Goal: Task Accomplishment & Management: Manage account settings

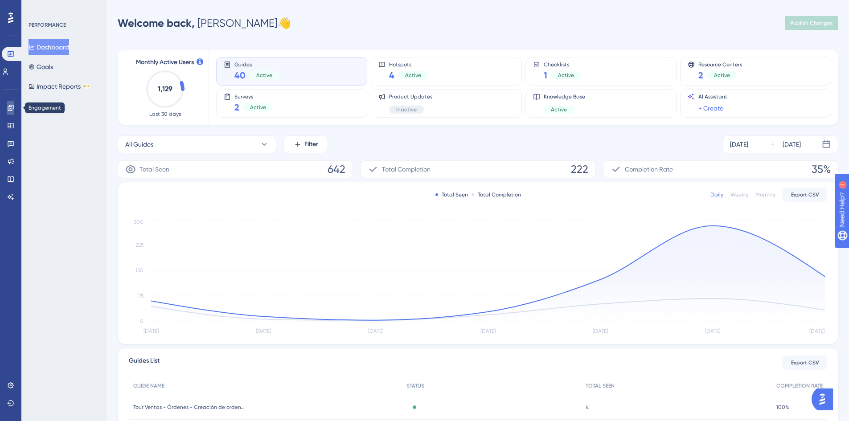
click at [11, 106] on icon at bounding box center [10, 107] width 7 height 7
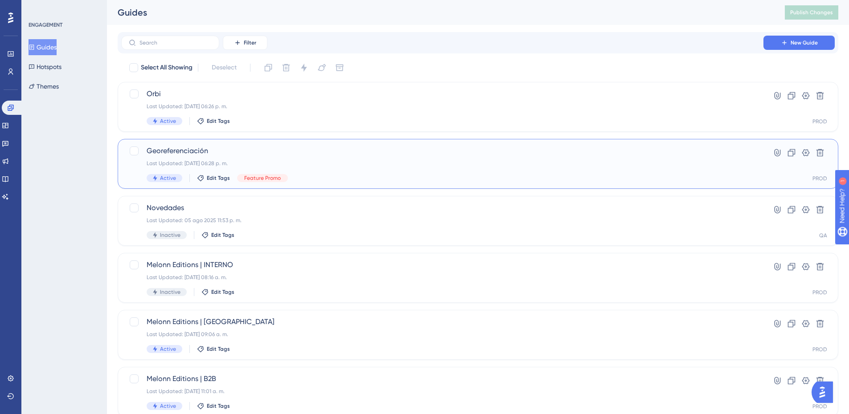
click at [232, 156] on span "Georeferenciación" at bounding box center [442, 151] width 591 height 11
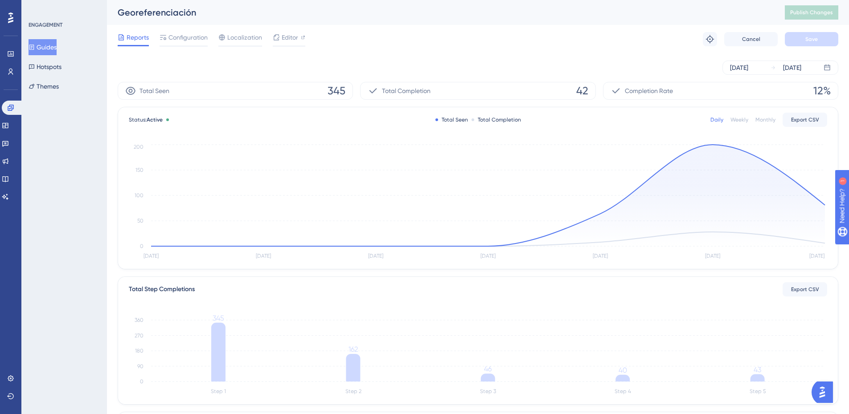
click at [181, 47] on div "Reports Configuration Localization Editor Troubleshoot Cancel Save" at bounding box center [478, 39] width 720 height 29
click at [181, 38] on span "Configuration" at bounding box center [187, 37] width 39 height 11
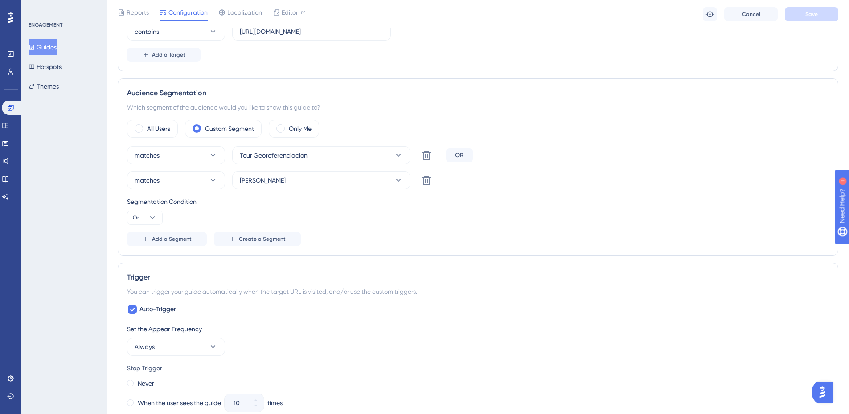
scroll to position [89, 0]
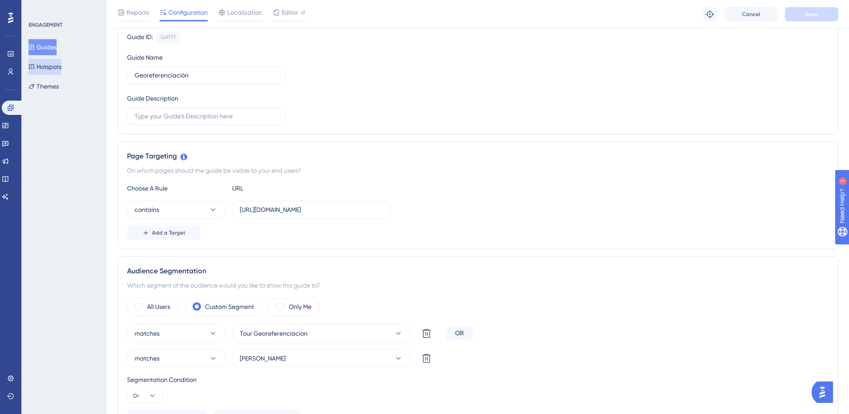
click at [59, 67] on button "Hotspots" at bounding box center [45, 67] width 33 height 16
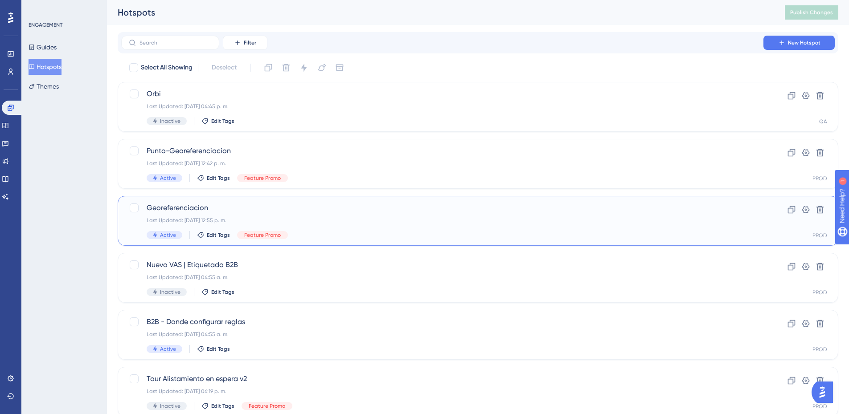
click at [332, 216] on div "Georeferenciacion Last Updated: [DATE] 12:55 p. m. Active Edit Tags Feature Pro…" at bounding box center [442, 221] width 591 height 37
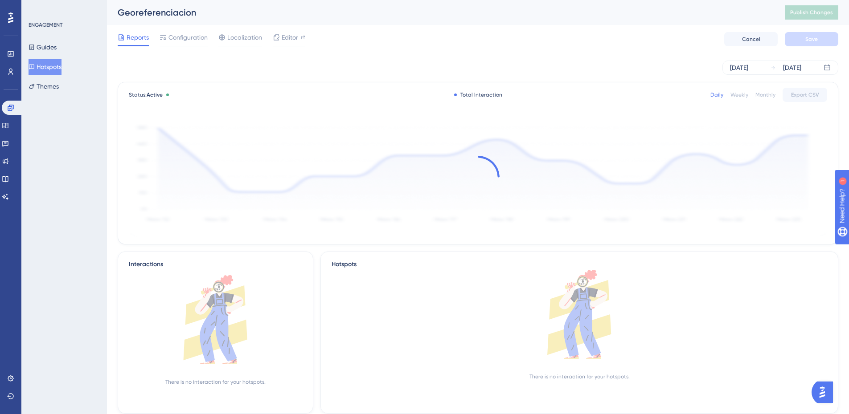
scroll to position [45, 0]
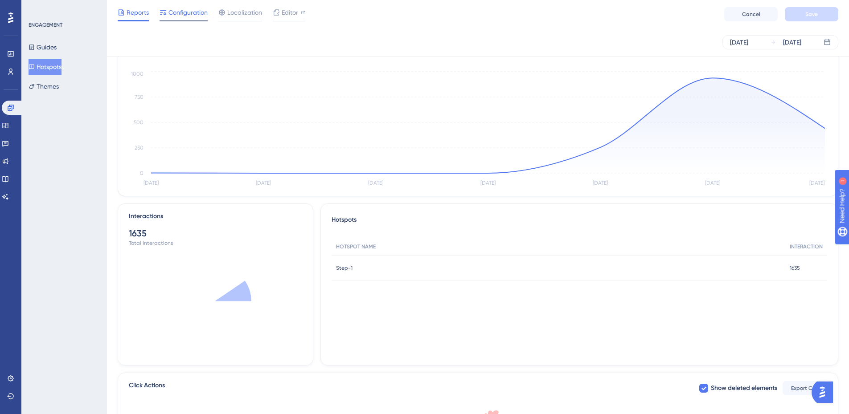
click at [184, 13] on span "Configuration" at bounding box center [187, 12] width 39 height 11
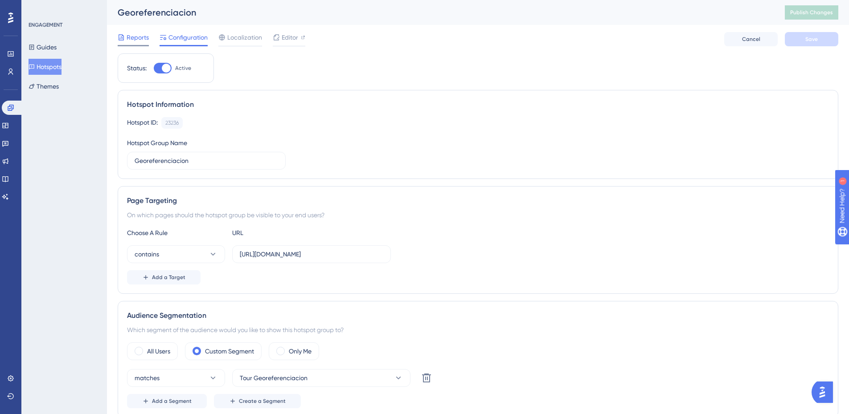
click at [138, 34] on span "Reports" at bounding box center [137, 37] width 22 height 11
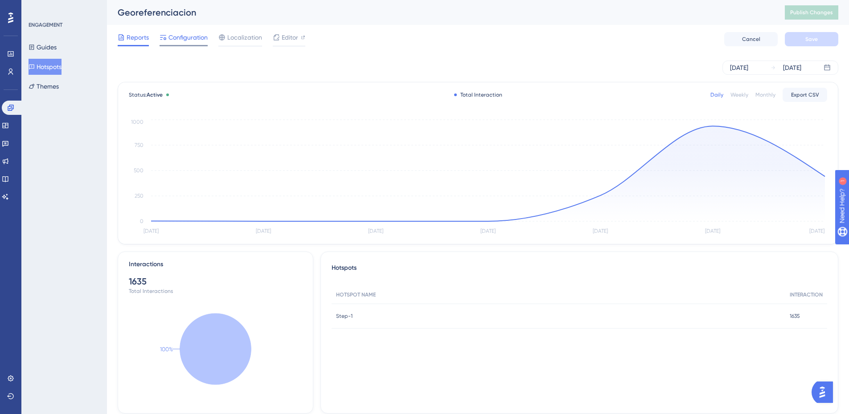
click at [193, 36] on span "Configuration" at bounding box center [187, 37] width 39 height 11
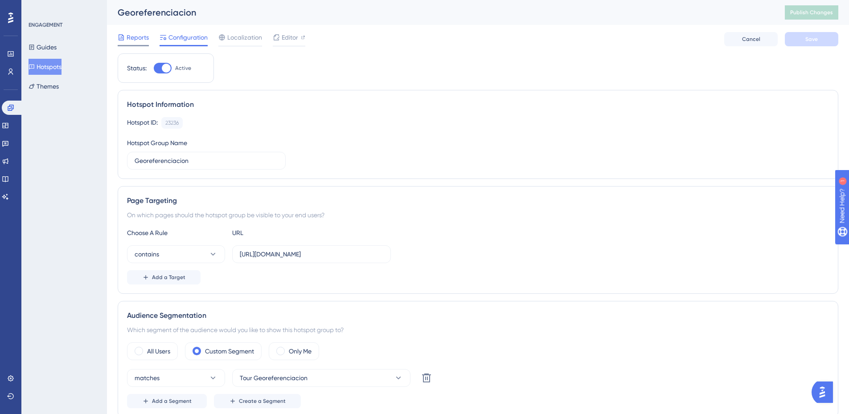
click at [136, 37] on span "Reports" at bounding box center [137, 37] width 22 height 11
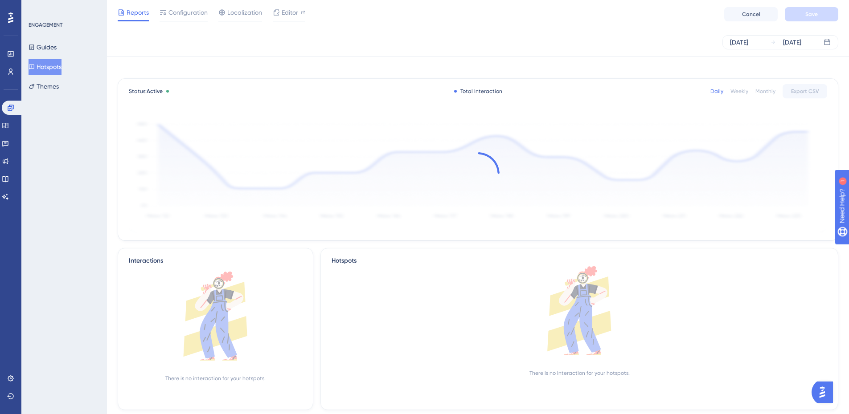
scroll to position [216, 0]
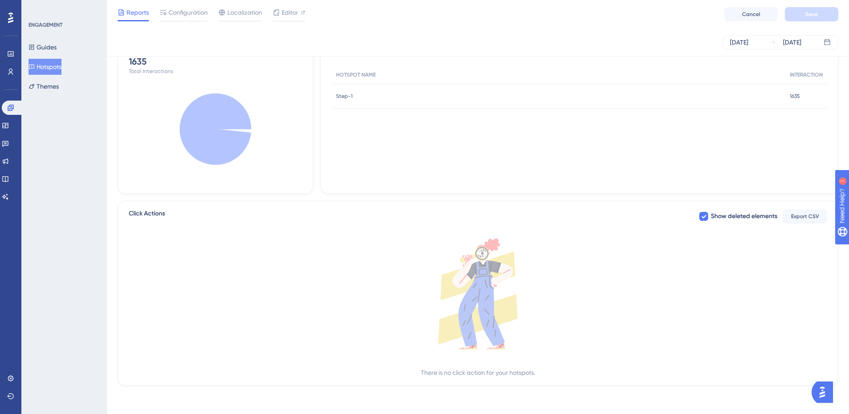
click at [349, 96] on span "Step-1" at bounding box center [344, 96] width 16 height 7
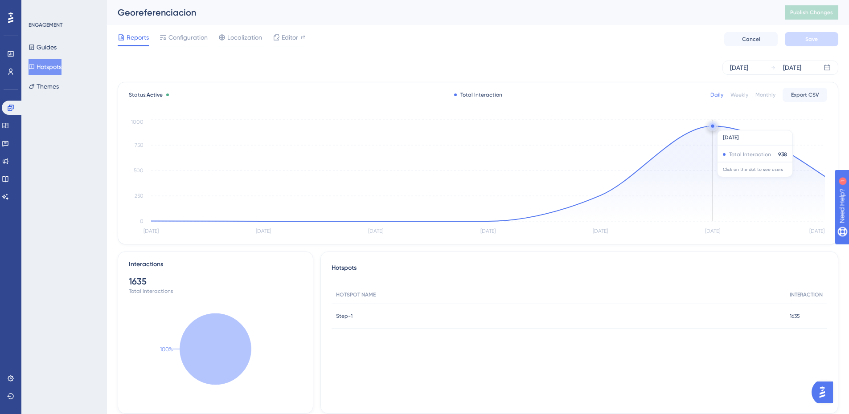
click at [711, 126] on circle at bounding box center [711, 125] width 3 height 3
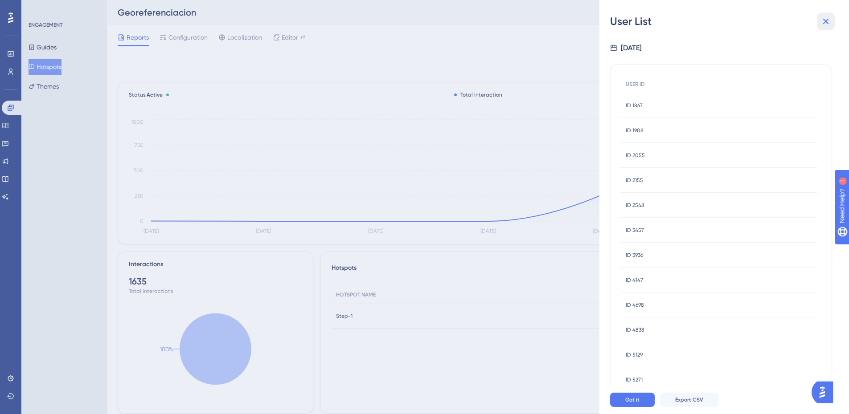
click at [822, 20] on icon at bounding box center [825, 21] width 11 height 11
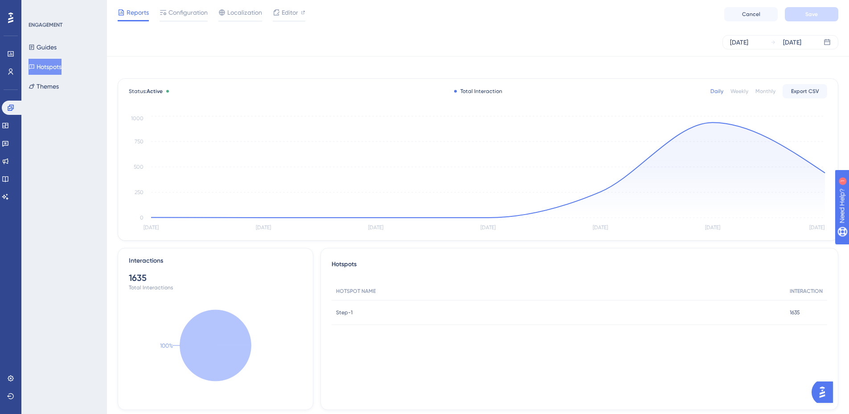
scroll to position [216, 0]
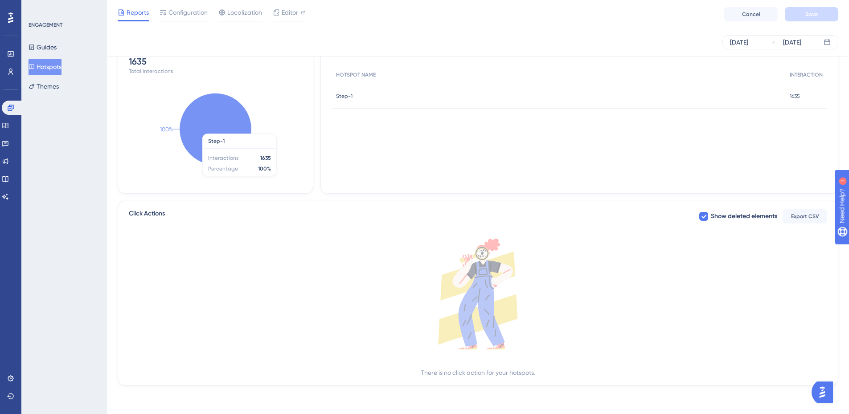
click at [233, 146] on icon at bounding box center [215, 129] width 71 height 71
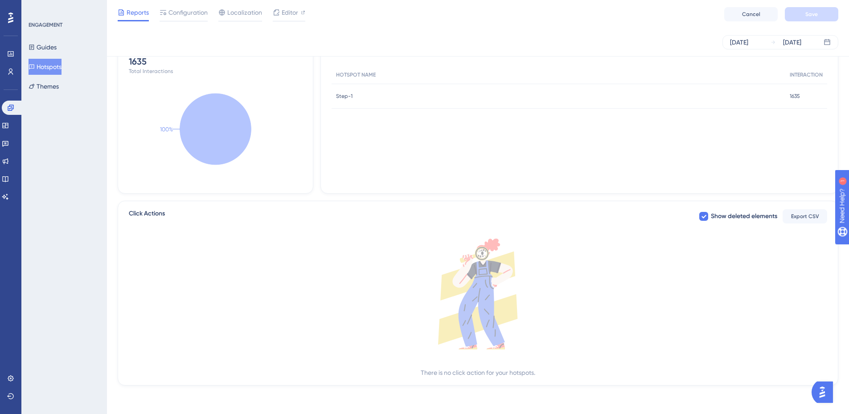
scroll to position [0, 0]
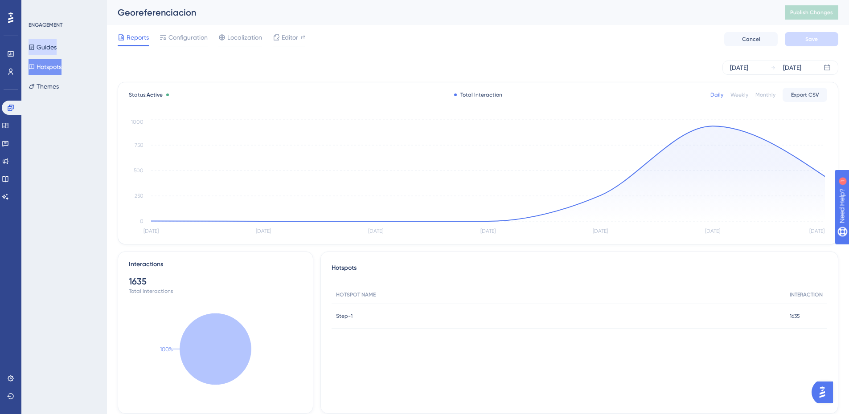
click at [52, 46] on button "Guides" at bounding box center [43, 47] width 28 height 16
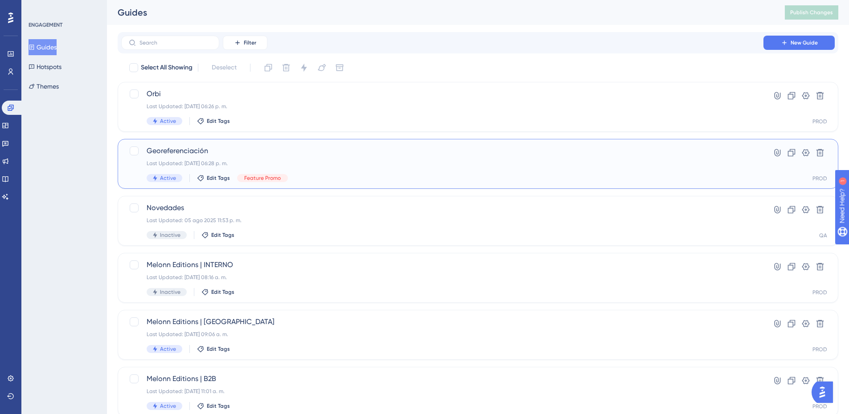
click at [310, 163] on div "Last Updated: [DATE] 06:28 p. m." at bounding box center [442, 163] width 591 height 7
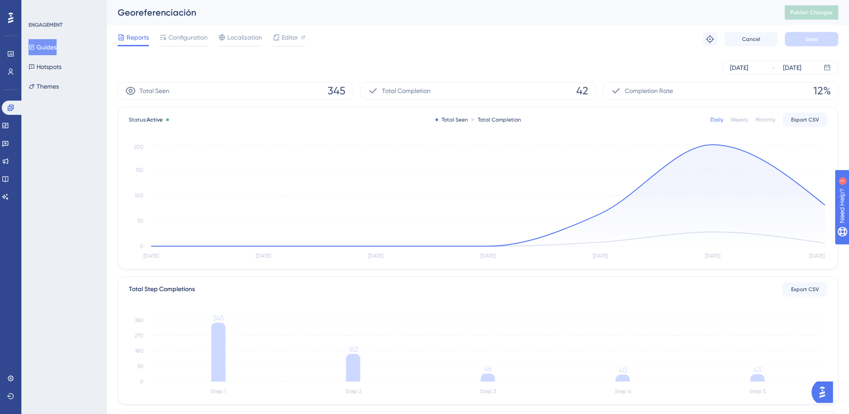
click at [174, 31] on div "Reports Configuration Localization Editor Troubleshoot Cancel Save" at bounding box center [478, 39] width 720 height 29
click at [175, 33] on span "Configuration" at bounding box center [187, 37] width 39 height 11
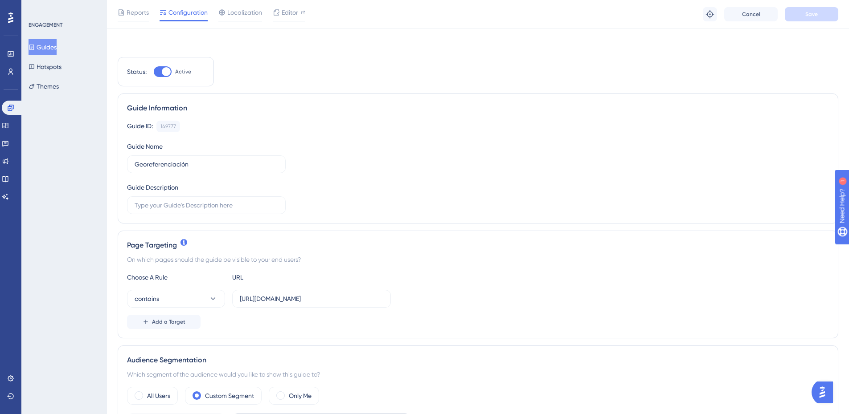
scroll to position [267, 0]
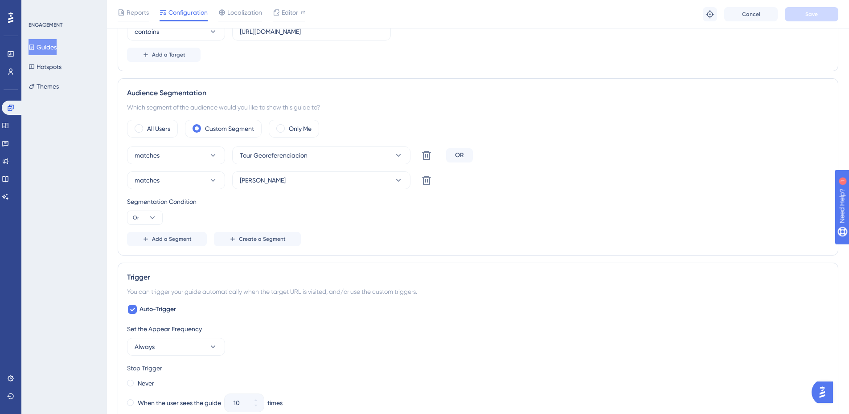
drag, startPoint x: 45, startPoint y: 50, endPoint x: 83, endPoint y: 63, distance: 40.3
click at [45, 50] on button "Guides" at bounding box center [43, 47] width 28 height 16
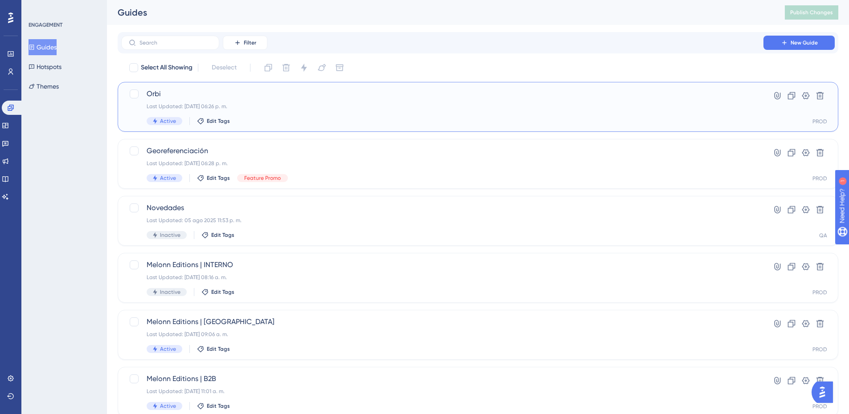
click at [308, 102] on div "Orbi Last Updated: [DATE] 06:26 p. m. Active Edit Tags" at bounding box center [442, 107] width 591 height 37
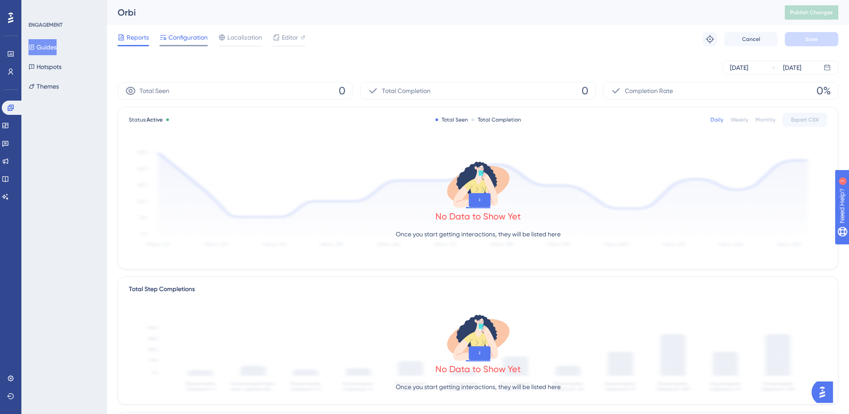
click at [183, 39] on span "Configuration" at bounding box center [187, 37] width 39 height 11
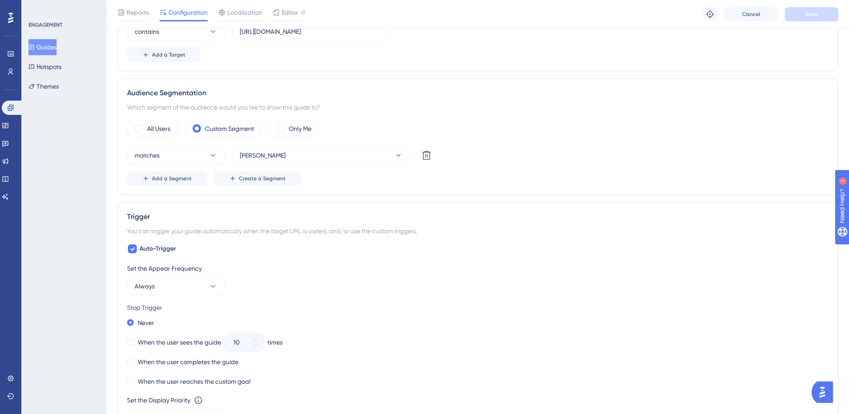
scroll to position [89, 0]
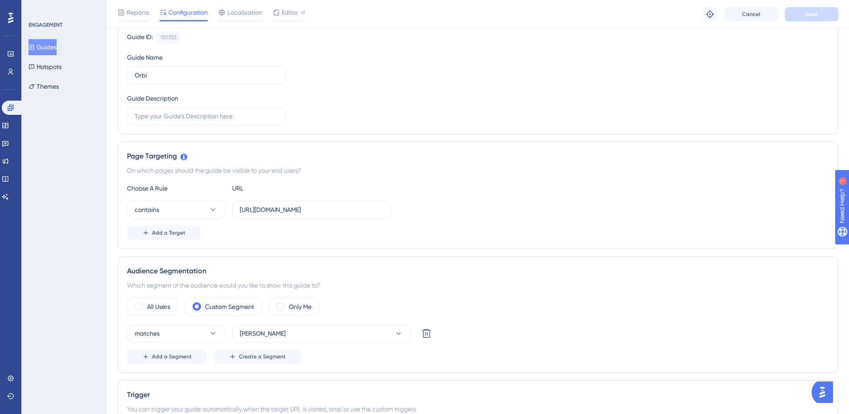
click at [47, 51] on button "Guides" at bounding box center [43, 47] width 28 height 16
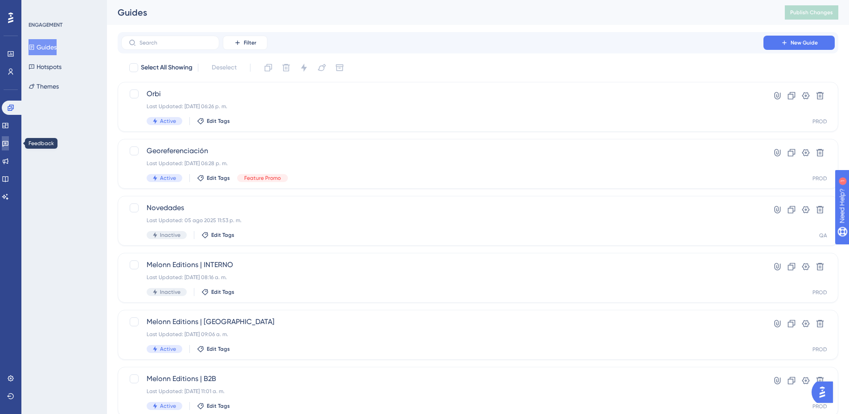
click at [9, 147] on link at bounding box center [5, 143] width 7 height 14
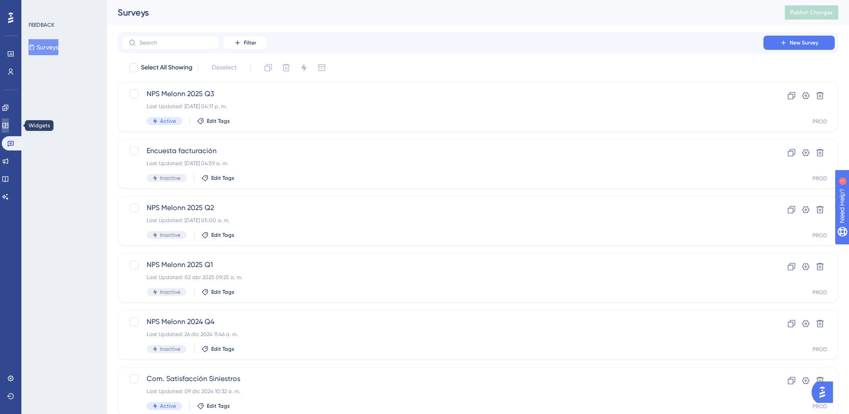
click at [9, 130] on link at bounding box center [5, 125] width 7 height 14
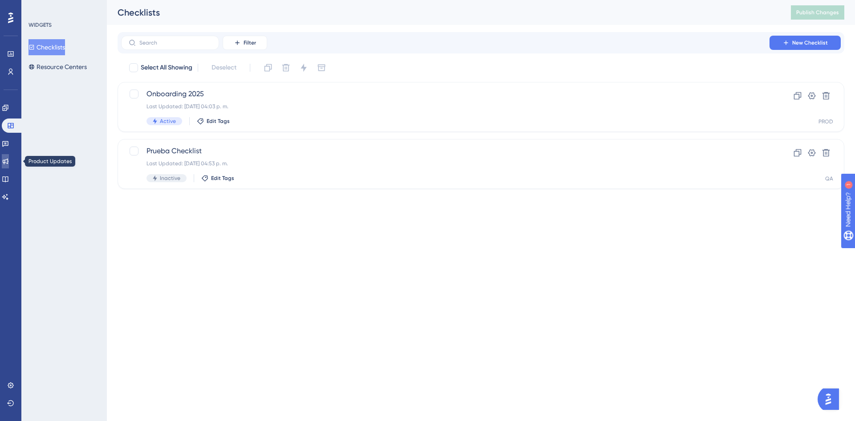
click at [9, 166] on link at bounding box center [5, 161] width 7 height 14
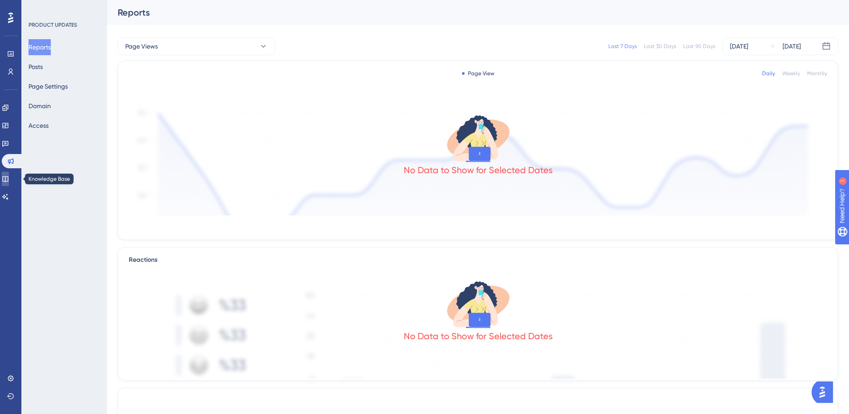
click at [9, 178] on icon at bounding box center [5, 178] width 7 height 7
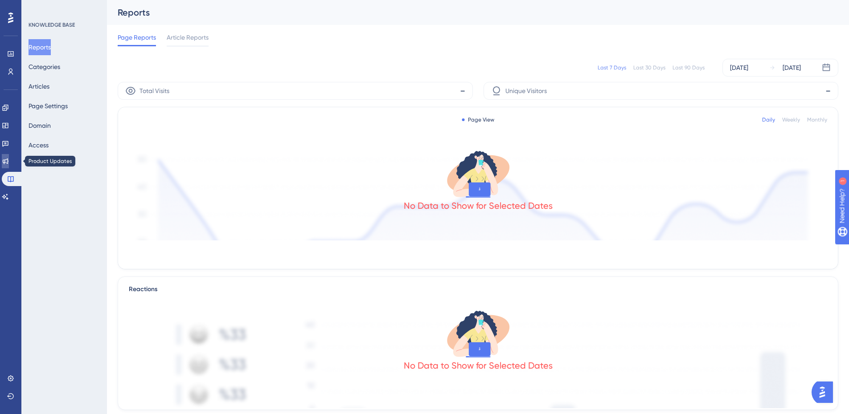
click at [9, 155] on link at bounding box center [5, 161] width 7 height 14
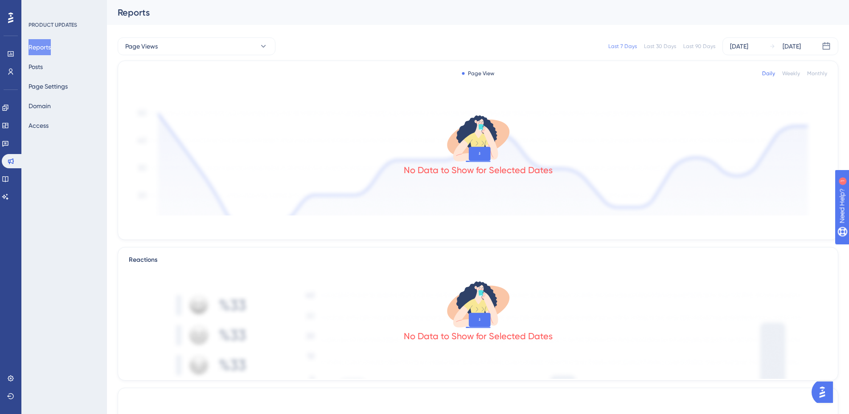
click at [48, 46] on button "Reports" at bounding box center [40, 47] width 22 height 16
click at [8, 142] on icon at bounding box center [5, 144] width 6 height 6
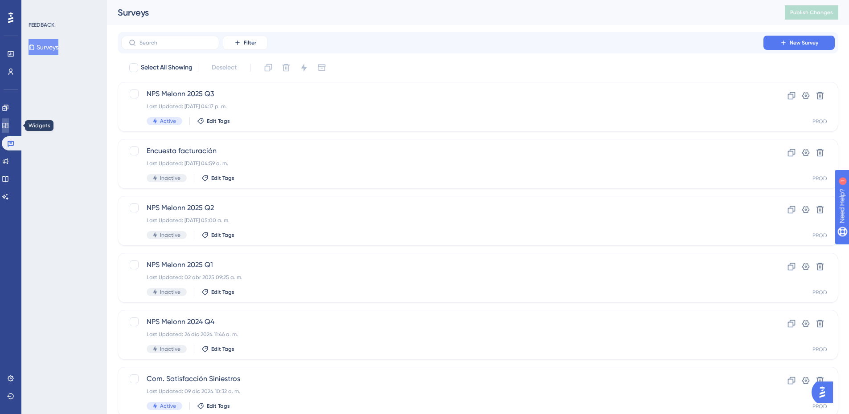
click at [9, 126] on icon at bounding box center [5, 125] width 7 height 7
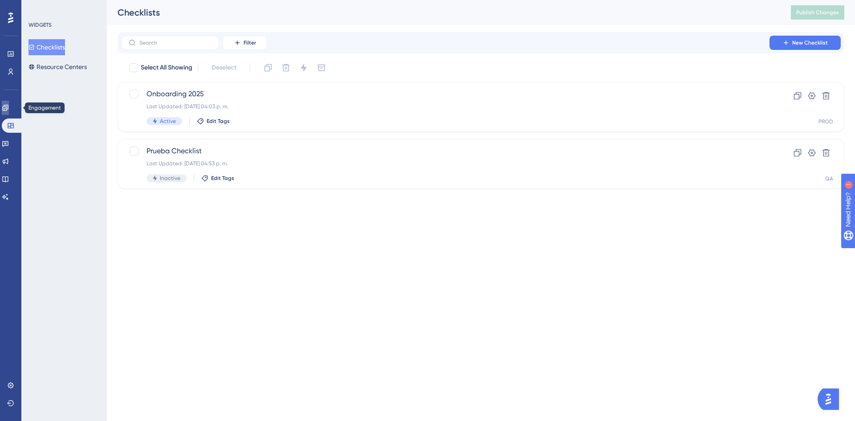
click at [9, 110] on icon at bounding box center [5, 107] width 7 height 7
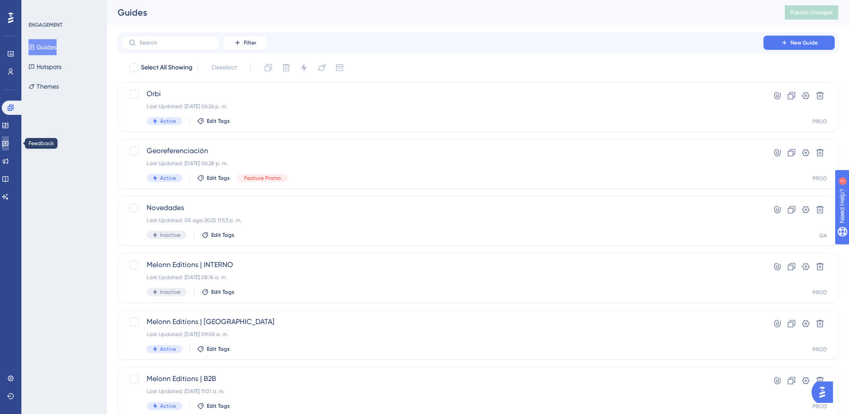
click at [8, 141] on icon at bounding box center [5, 144] width 6 height 6
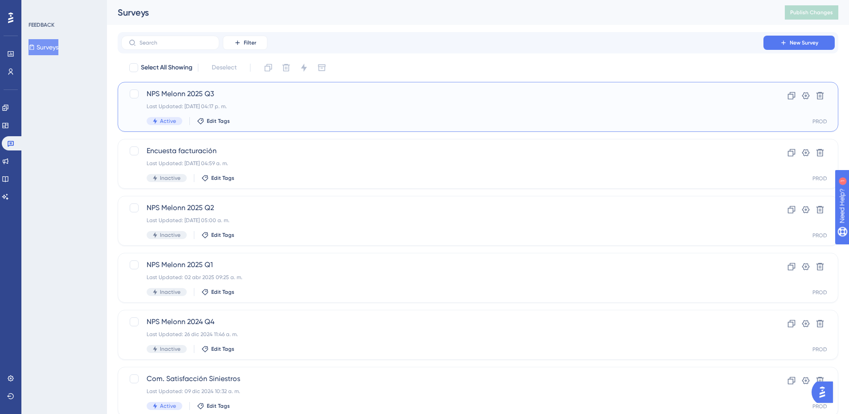
click at [315, 122] on div "Active Edit Tags" at bounding box center [442, 121] width 591 height 8
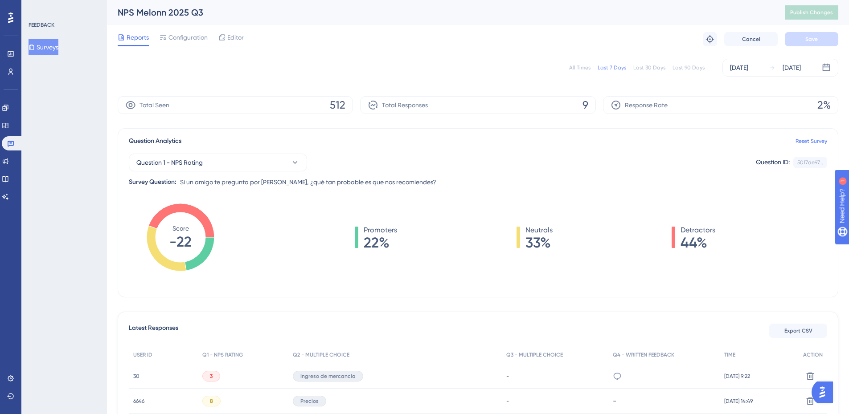
click at [582, 69] on div "All Times" at bounding box center [579, 67] width 21 height 7
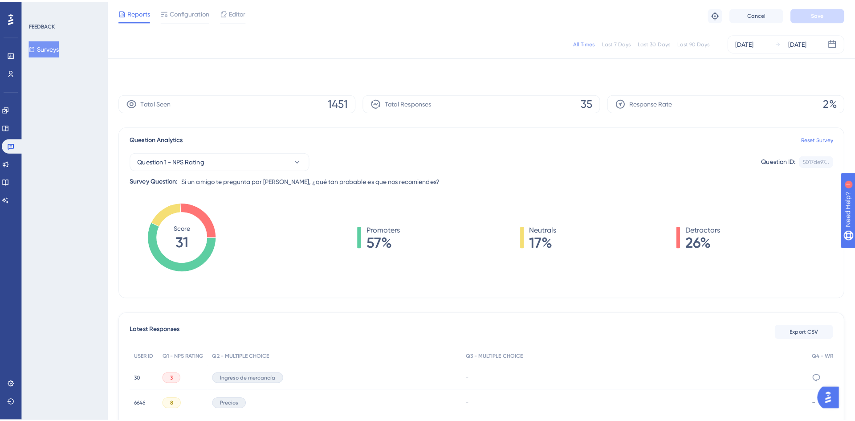
scroll to position [89, 0]
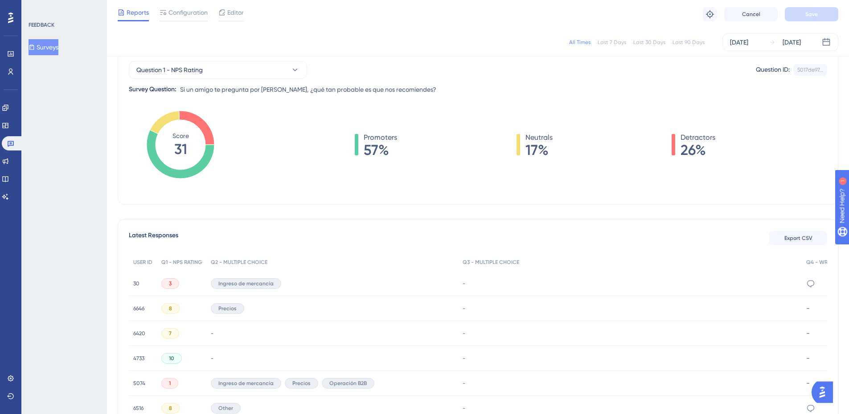
click at [794, 239] on span "Export CSV" at bounding box center [798, 238] width 28 height 7
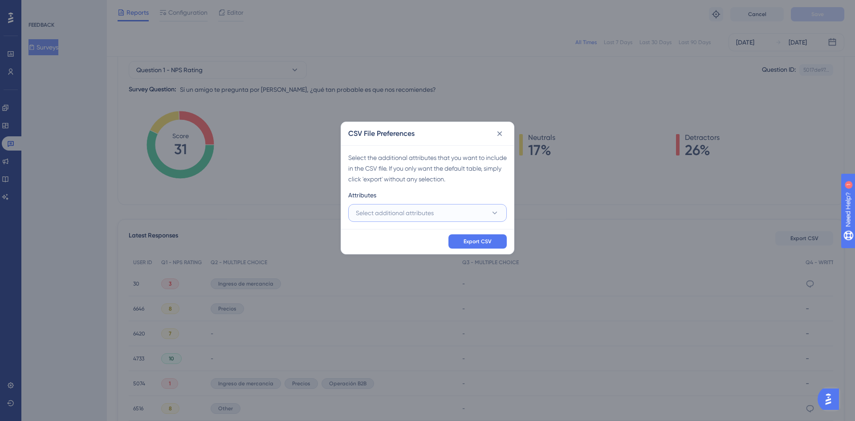
click at [428, 219] on button "Select additional attributes" at bounding box center [427, 213] width 159 height 18
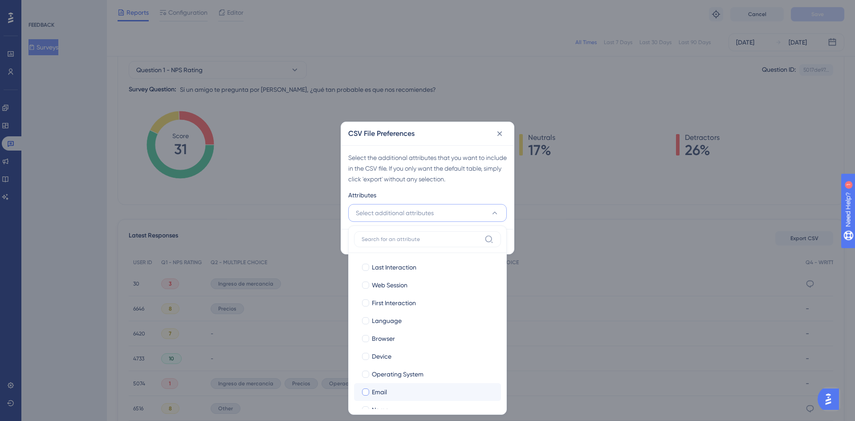
click at [399, 387] on div "Email" at bounding box center [433, 392] width 122 height 11
checkbox input "true"
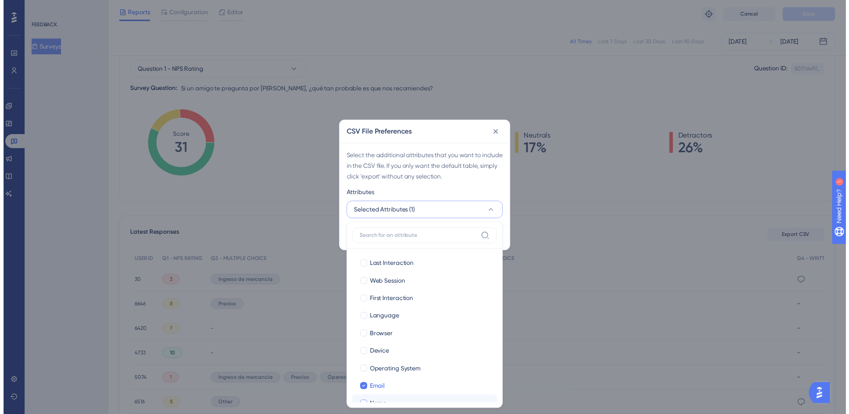
scroll to position [68, 0]
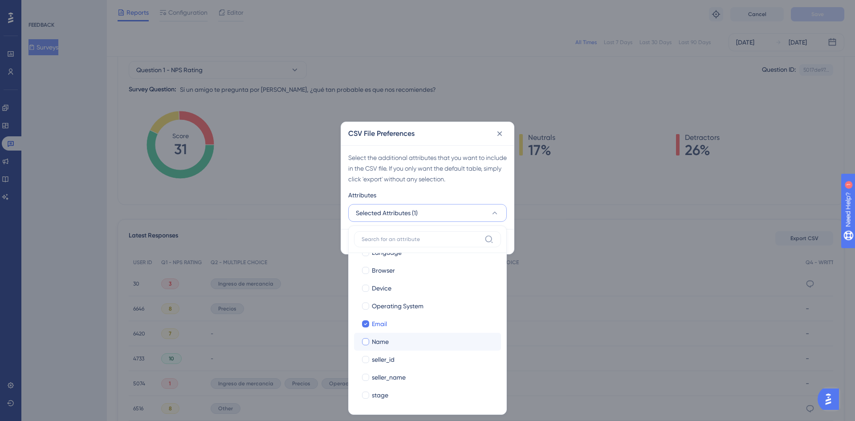
click at [391, 340] on div "Name" at bounding box center [433, 341] width 122 height 11
checkbox input "true"
click at [392, 360] on span "seller_id" at bounding box center [383, 359] width 23 height 11
checkbox input "true"
click at [455, 158] on div "Select the additional attributes that you want to include in the CSV file. If y…" at bounding box center [427, 168] width 159 height 32
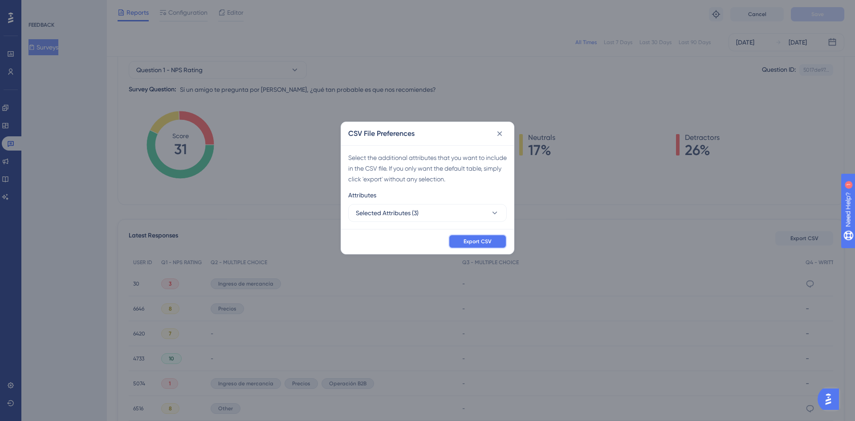
click at [484, 243] on span "Export CSV" at bounding box center [478, 241] width 28 height 7
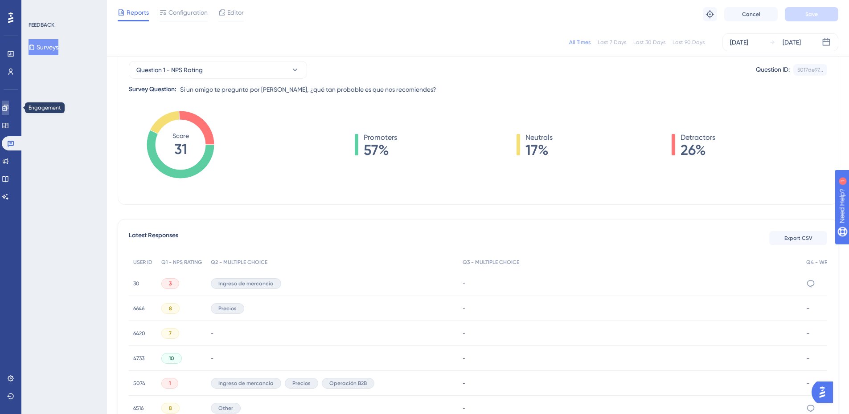
drag, startPoint x: 14, startPoint y: 105, endPoint x: 27, endPoint y: 83, distance: 26.0
click at [9, 105] on icon at bounding box center [5, 107] width 7 height 7
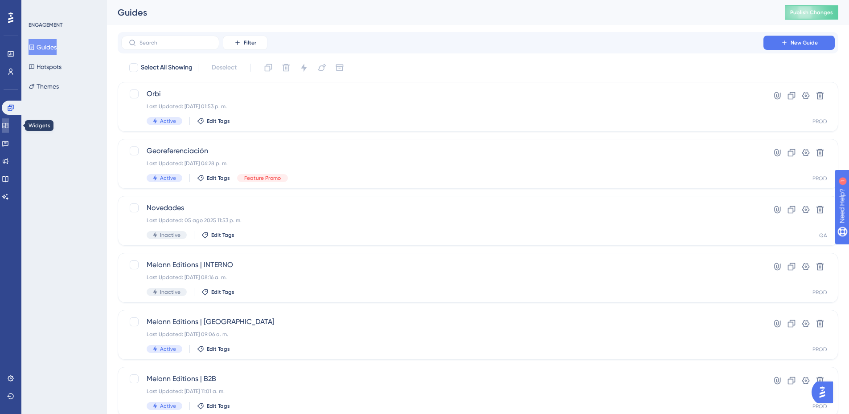
click at [8, 122] on link at bounding box center [5, 125] width 7 height 14
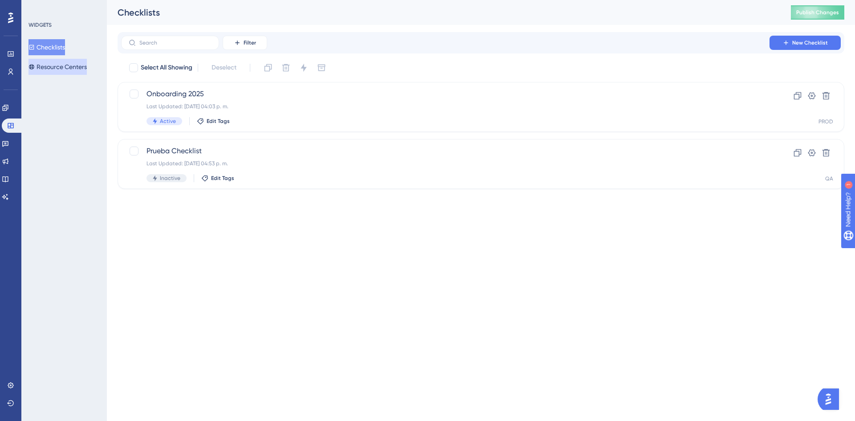
click at [70, 68] on button "Resource Centers" at bounding box center [58, 67] width 58 height 16
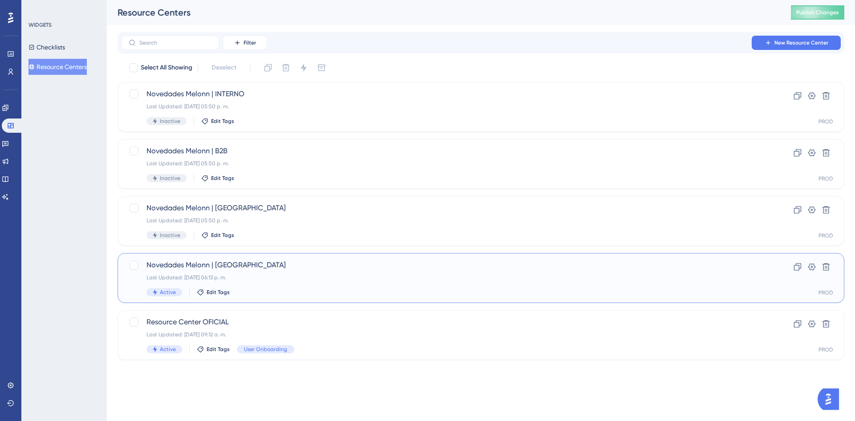
click at [259, 277] on div "Last Updated: [DATE] 06:13 p. m." at bounding box center [446, 277] width 598 height 7
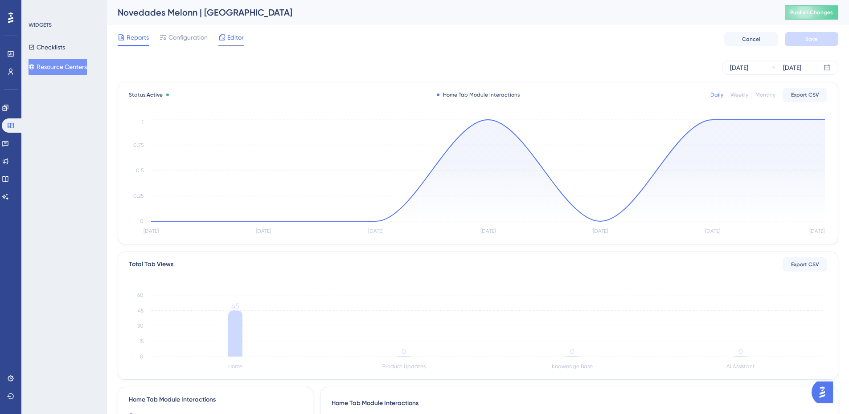
click at [228, 37] on span "Editor" at bounding box center [235, 37] width 16 height 11
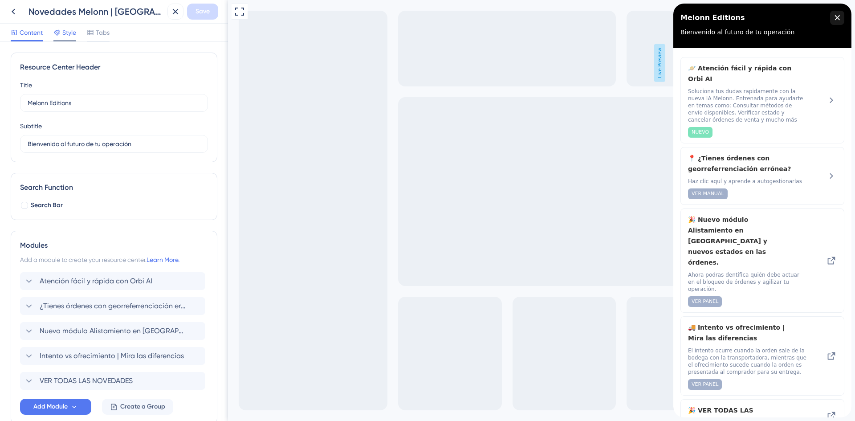
click at [65, 29] on span "Style" at bounding box center [69, 32] width 14 height 11
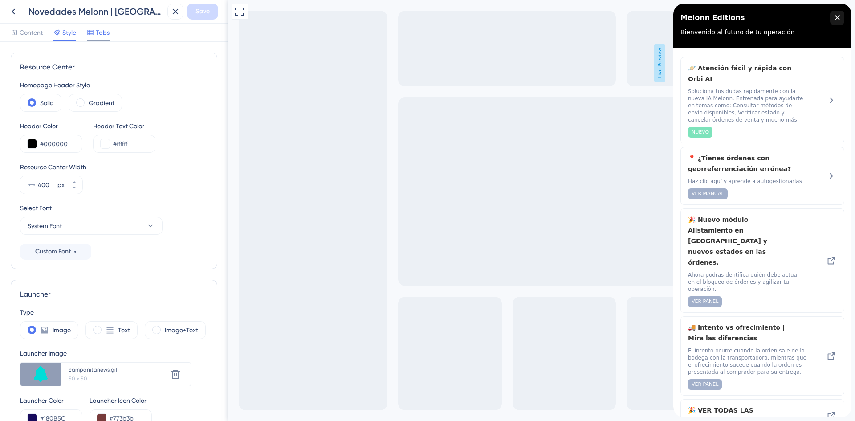
click at [103, 33] on span "Tabs" at bounding box center [103, 32] width 14 height 11
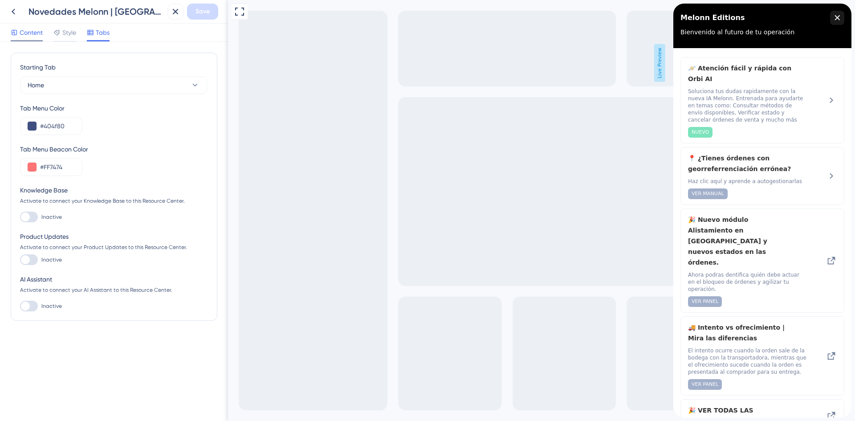
click at [73, 30] on span "Style" at bounding box center [69, 32] width 14 height 11
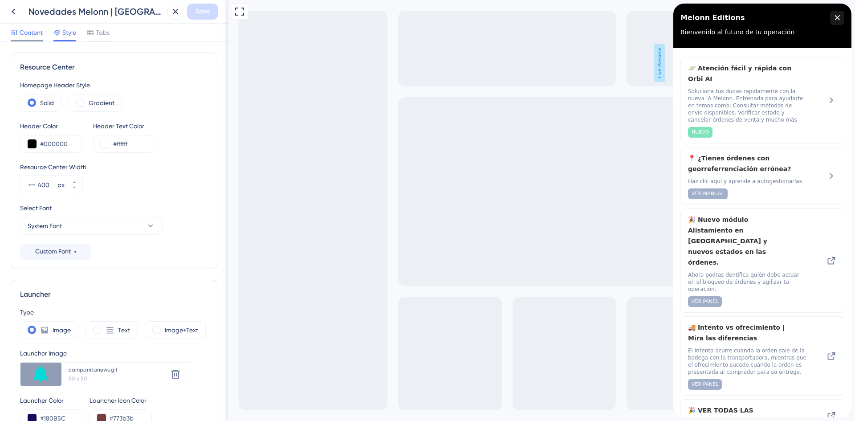
click at [19, 36] on div "Content" at bounding box center [27, 32] width 32 height 11
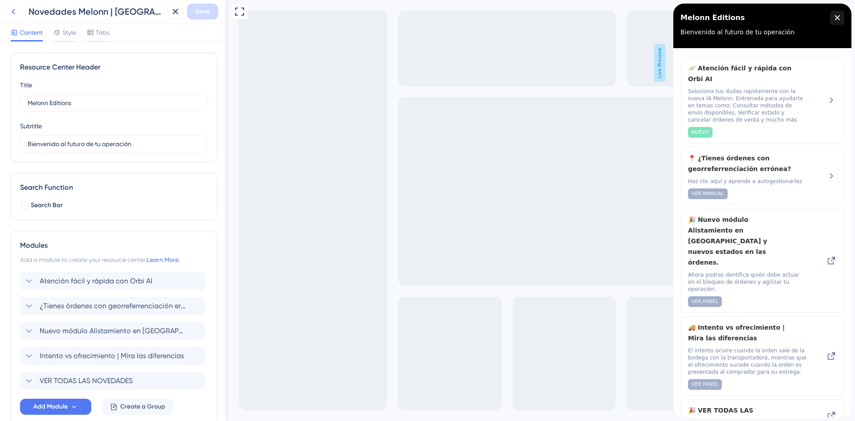
click at [13, 14] on icon at bounding box center [13, 11] width 11 height 11
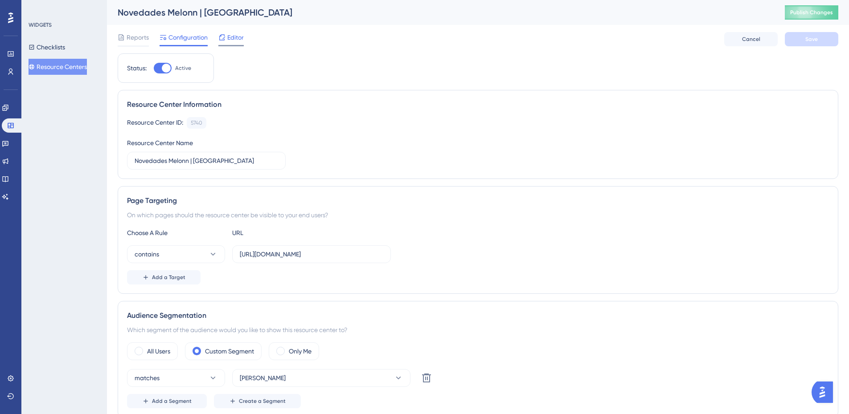
click at [233, 39] on span "Editor" at bounding box center [235, 37] width 16 height 11
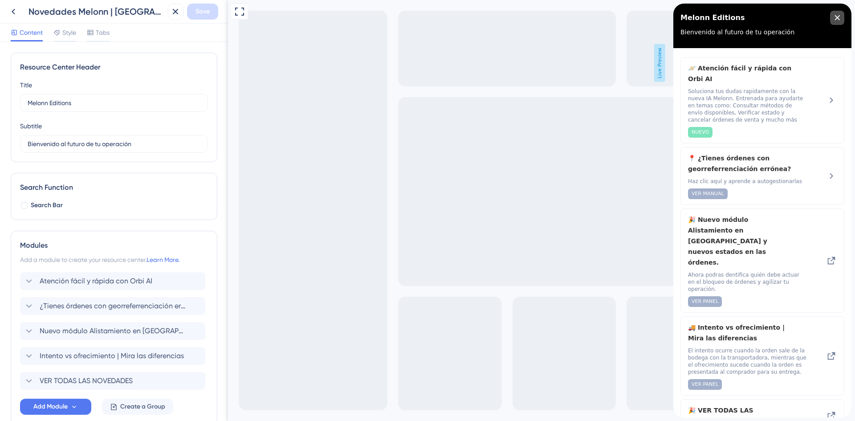
click at [839, 20] on icon "close resource center" at bounding box center [837, 17] width 5 height 5
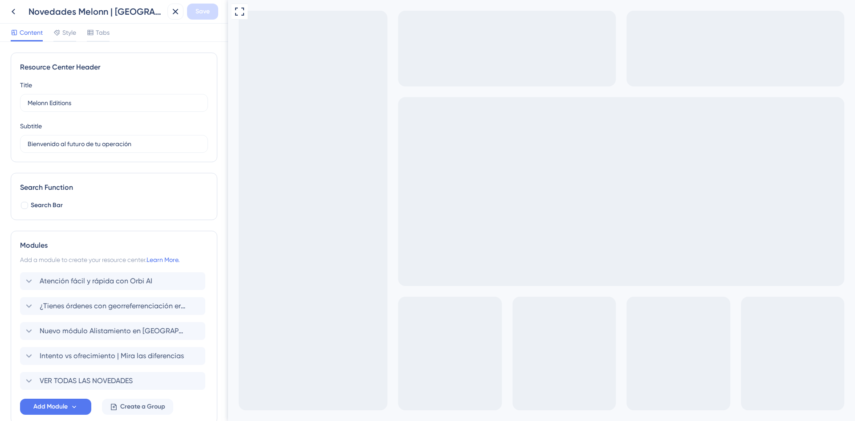
click at [73, 26] on div "Content Style Tabs" at bounding box center [114, 33] width 228 height 18
click at [73, 33] on span "Style" at bounding box center [69, 32] width 14 height 11
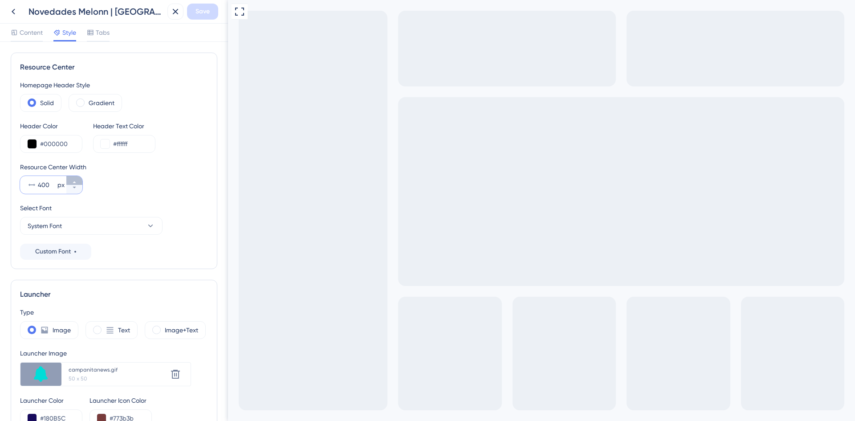
click at [72, 182] on icon at bounding box center [74, 181] width 5 height 5
click at [72, 191] on button "401 px" at bounding box center [74, 189] width 16 height 9
type input "400"
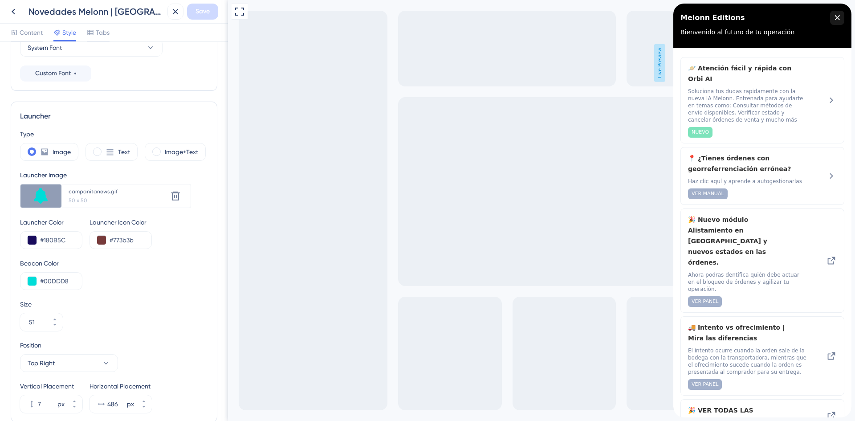
scroll to position [223, 0]
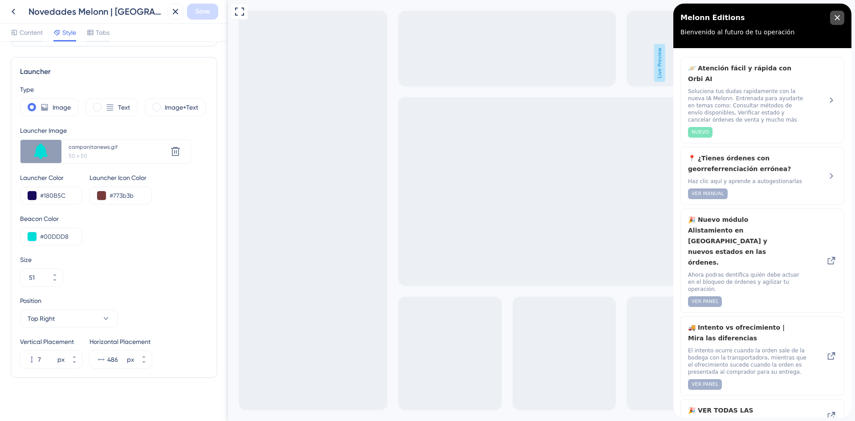
click at [838, 18] on icon "close resource center" at bounding box center [837, 17] width 5 height 5
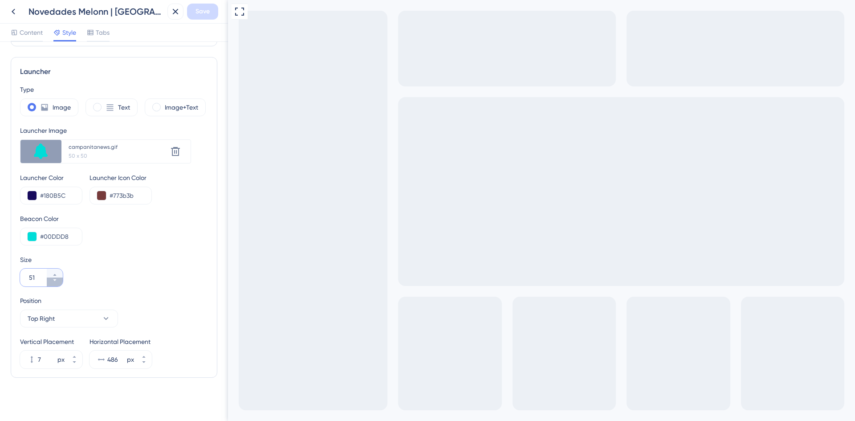
click at [53, 281] on icon at bounding box center [54, 279] width 5 height 5
click at [53, 274] on icon at bounding box center [54, 274] width 5 height 5
type input "51"
click at [143, 363] on icon at bounding box center [143, 361] width 5 height 5
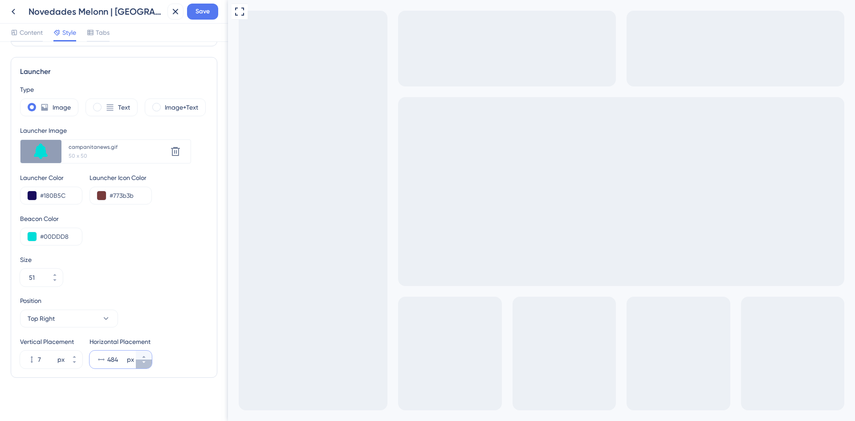
click at [143, 363] on icon at bounding box center [143, 361] width 5 height 5
click at [142, 354] on button "498 px" at bounding box center [144, 355] width 16 height 9
click at [130, 359] on div "px" at bounding box center [130, 359] width 7 height 11
click at [125, 359] on input "499" at bounding box center [116, 359] width 18 height 11
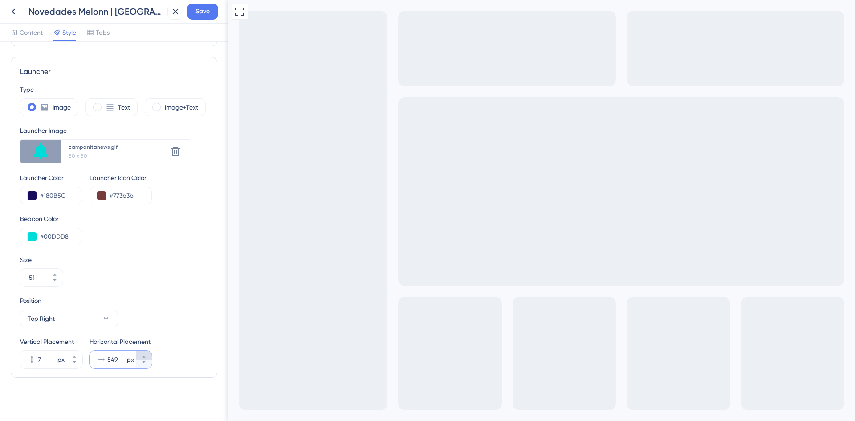
click at [143, 356] on icon at bounding box center [143, 356] width 5 height 5
click at [144, 354] on icon at bounding box center [143, 356] width 5 height 5
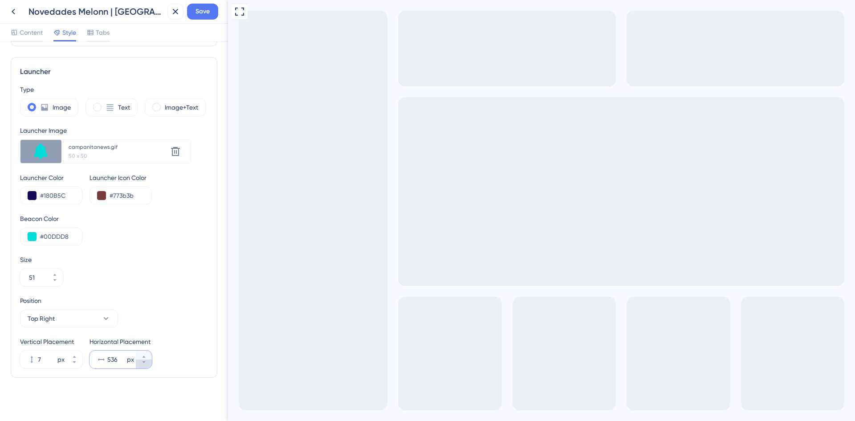
click at [144, 362] on icon at bounding box center [143, 362] width 3 height 2
type input "534"
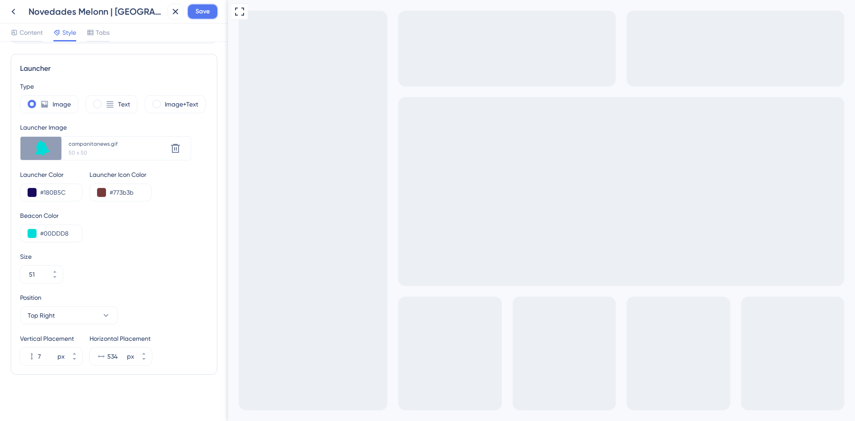
click at [205, 14] on span "Save" at bounding box center [203, 11] width 14 height 11
click at [12, 11] on icon at bounding box center [13, 11] width 11 height 11
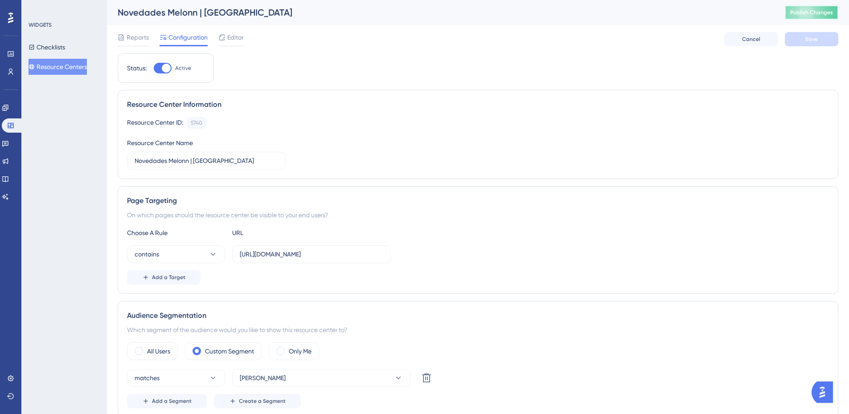
click at [822, 11] on span "Publish Changes" at bounding box center [811, 12] width 43 height 7
click at [44, 61] on button "Resource Centers" at bounding box center [58, 67] width 58 height 16
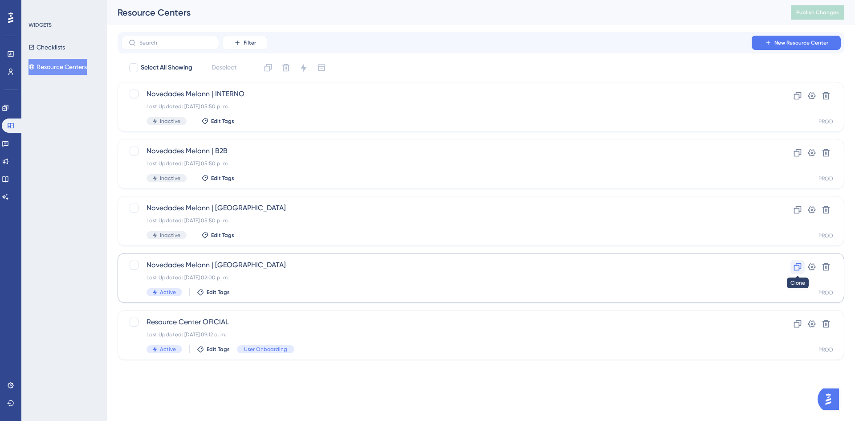
click at [795, 269] on icon at bounding box center [798, 267] width 8 height 8
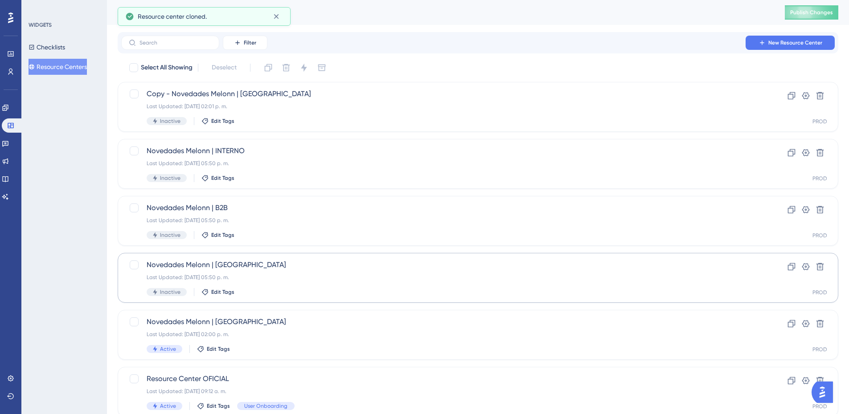
scroll to position [31, 0]
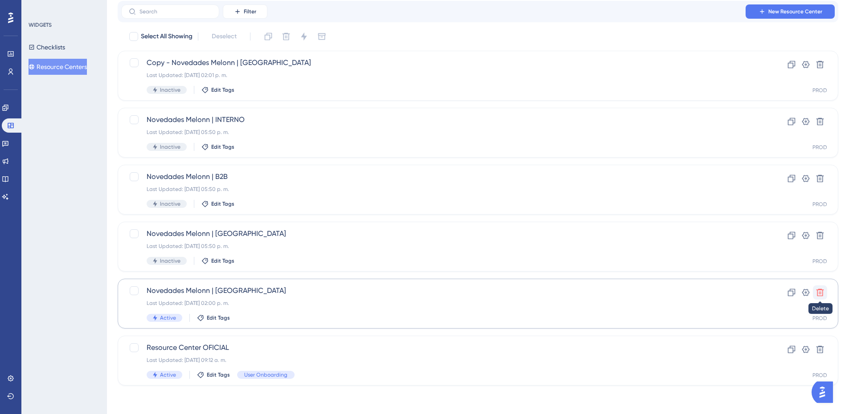
click at [820, 294] on icon at bounding box center [819, 292] width 9 height 9
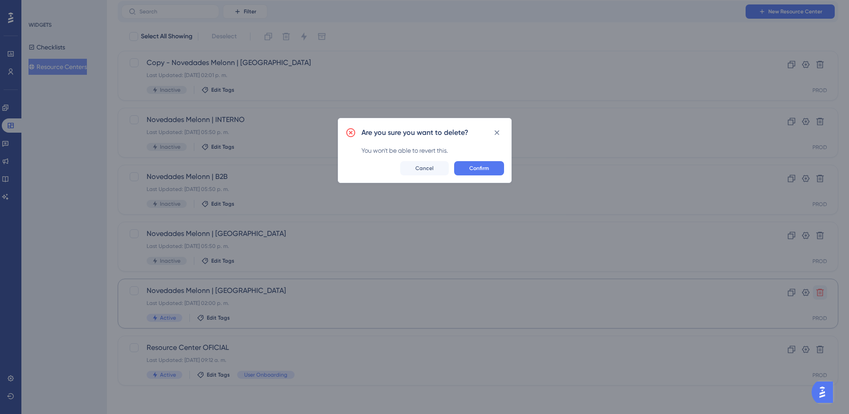
scroll to position [24, 0]
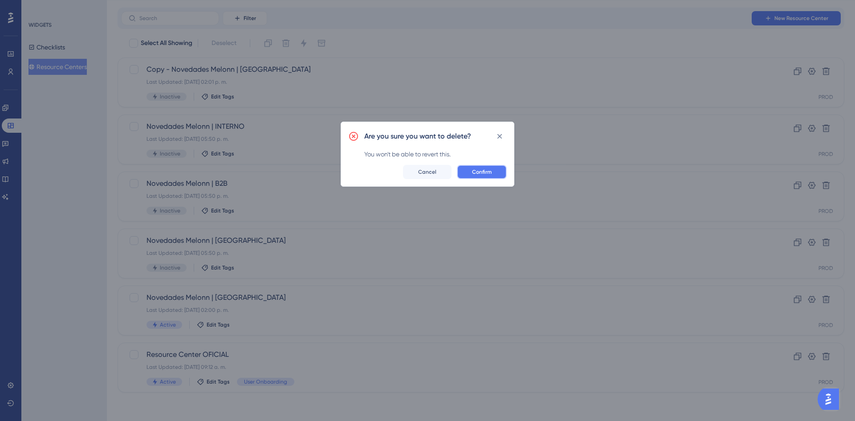
click at [481, 173] on span "Confirm" at bounding box center [482, 171] width 20 height 7
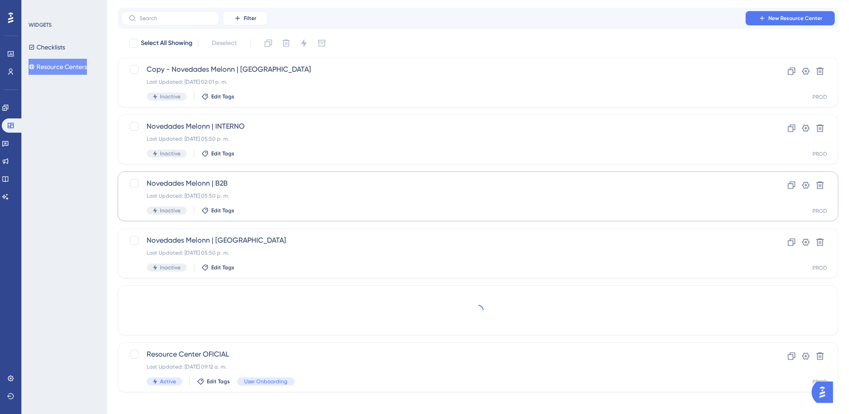
scroll to position [0, 0]
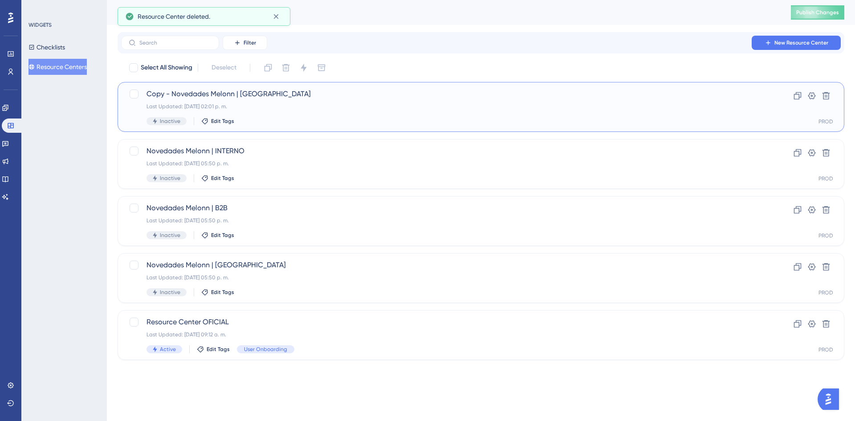
click at [322, 118] on div "Inactive Edit Tags" at bounding box center [446, 121] width 598 height 8
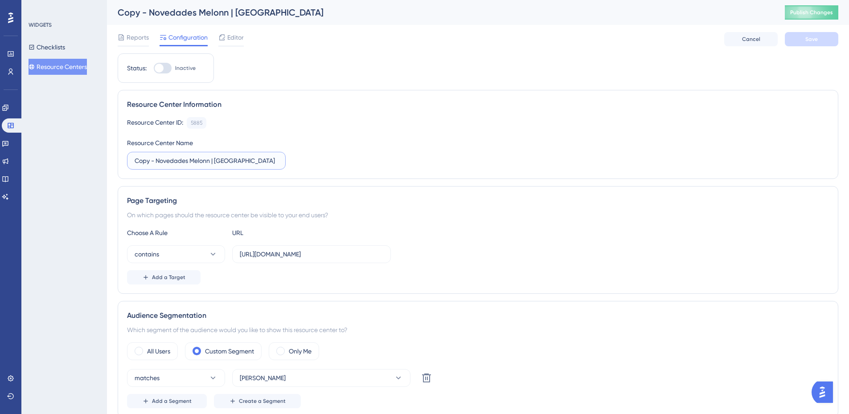
drag, startPoint x: 157, startPoint y: 161, endPoint x: 102, endPoint y: 160, distance: 55.7
click at [107, 160] on div "Performance Users Engagement Widgets Feedback Product Updates Knowledge Base AI…" at bounding box center [478, 300] width 742 height 601
drag, startPoint x: 194, startPoint y: 161, endPoint x: 257, endPoint y: 162, distance: 63.3
click at [257, 162] on input "Novedades Melonn | [GEOGRAPHIC_DATA]" at bounding box center [206, 161] width 143 height 10
type input "Novedades Melonn | COL | AGOSTO"
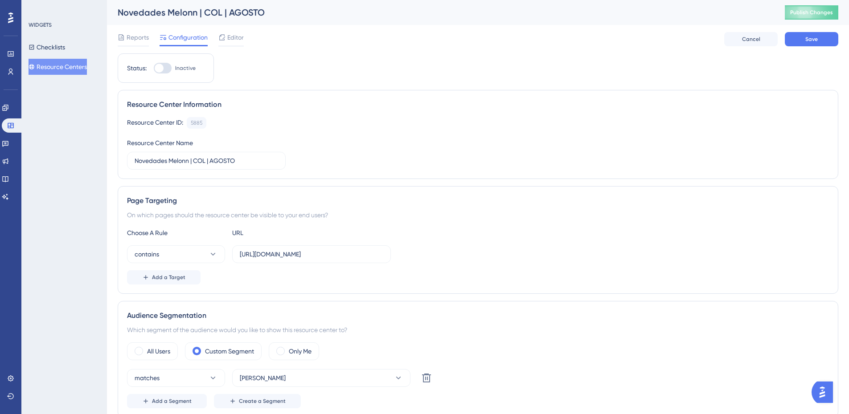
click at [575, 126] on div "Resource Center ID: 5885 Copy" at bounding box center [478, 123] width 702 height 12
click at [814, 38] on span "Save" at bounding box center [811, 39] width 12 height 7
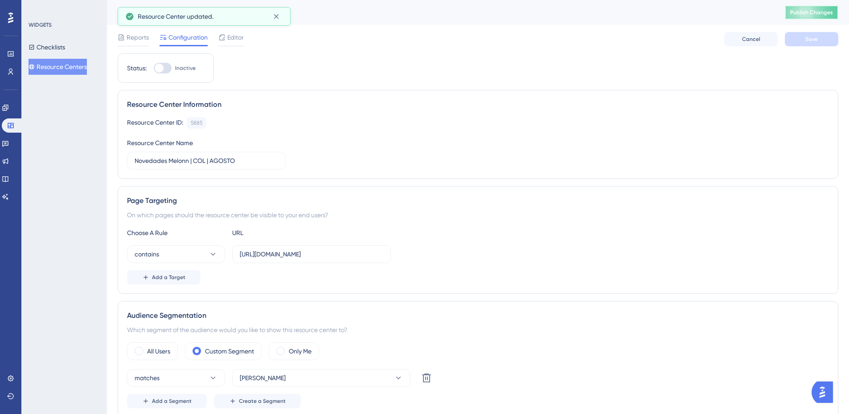
click at [804, 7] on button "Publish Changes" at bounding box center [810, 12] width 53 height 14
click at [127, 35] on span "Reports" at bounding box center [137, 37] width 22 height 11
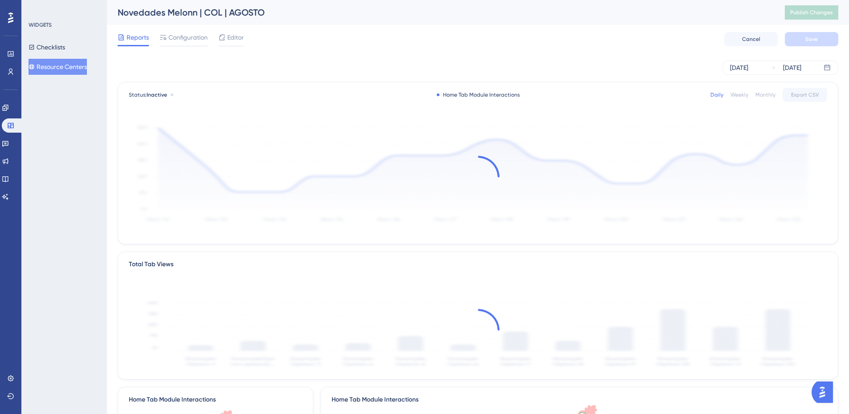
click at [63, 72] on button "Resource Centers" at bounding box center [58, 67] width 58 height 16
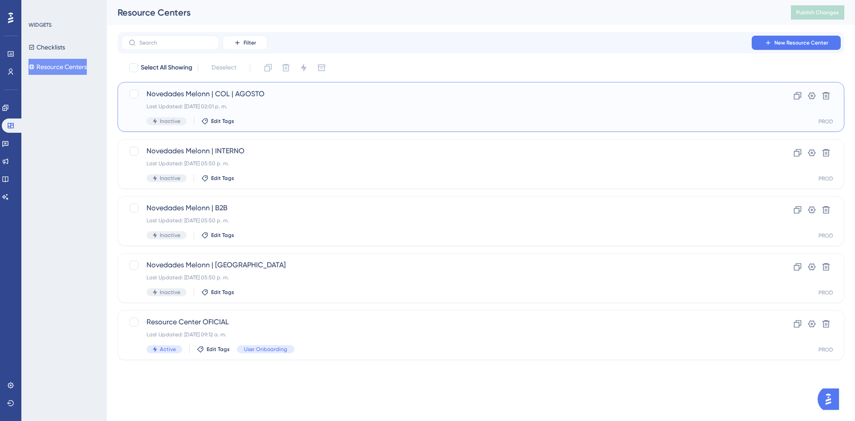
click at [282, 110] on div "Last Updated: [DATE] 02:01 p. m." at bounding box center [446, 106] width 598 height 7
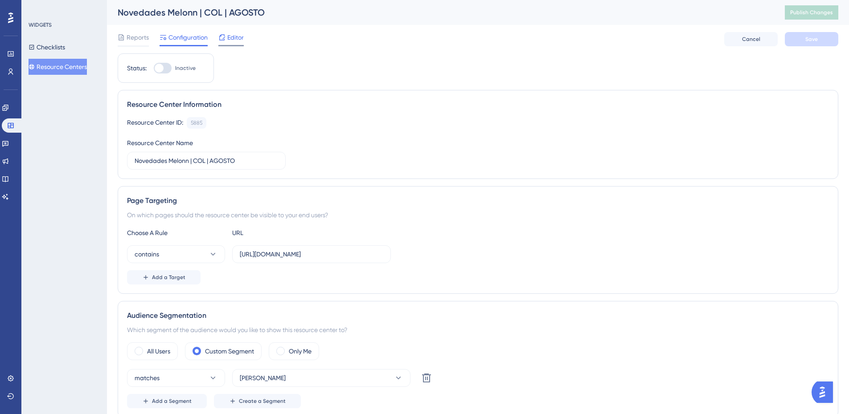
click at [234, 45] on div "Editor" at bounding box center [230, 39] width 25 height 14
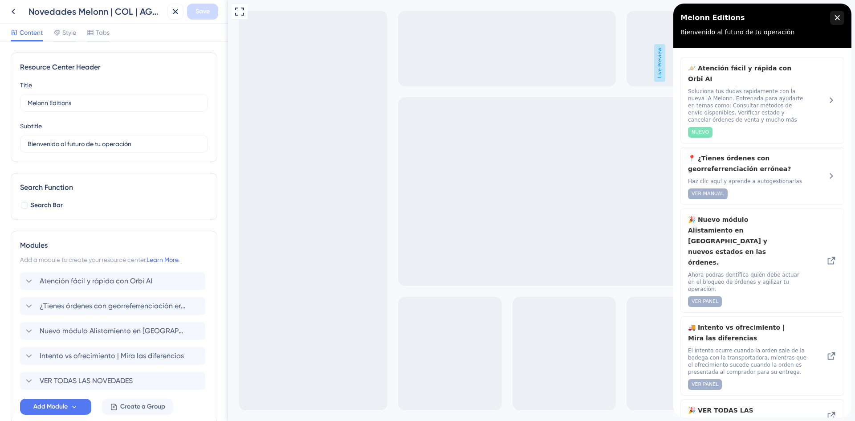
scroll to position [45, 0]
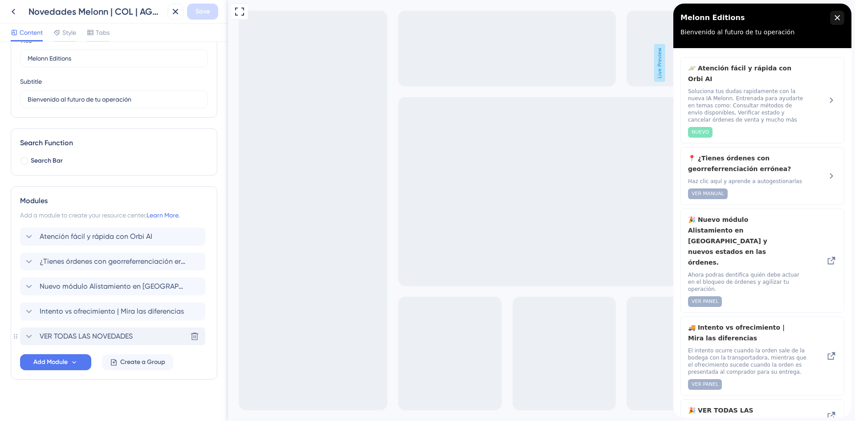
click at [93, 331] on span "VER TODAS LAS NOVEDADES" at bounding box center [86, 336] width 93 height 11
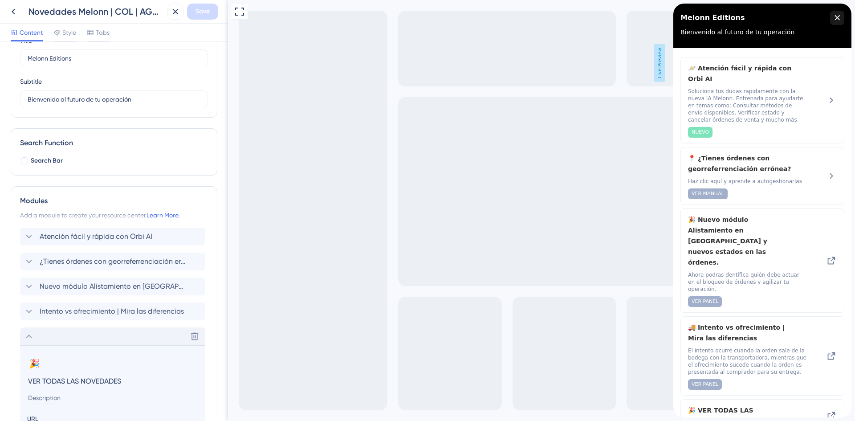
scroll to position [134, 0]
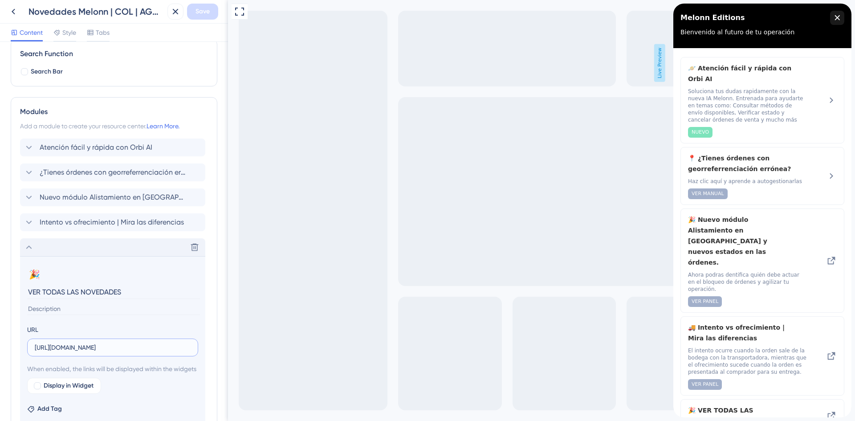
click at [97, 346] on input "[URL][DOMAIN_NAME]" at bounding box center [113, 348] width 156 height 10
drag, startPoint x: 134, startPoint y: 345, endPoint x: -19, endPoint y: 344, distance: 152.8
click at [0, 0] on html "Novedades Melonn | COL | AGOSTO Save Content Style Tabs Resource Center Header …" at bounding box center [427, 0] width 855 height 0
paste input "[DOMAIN_NAME]"
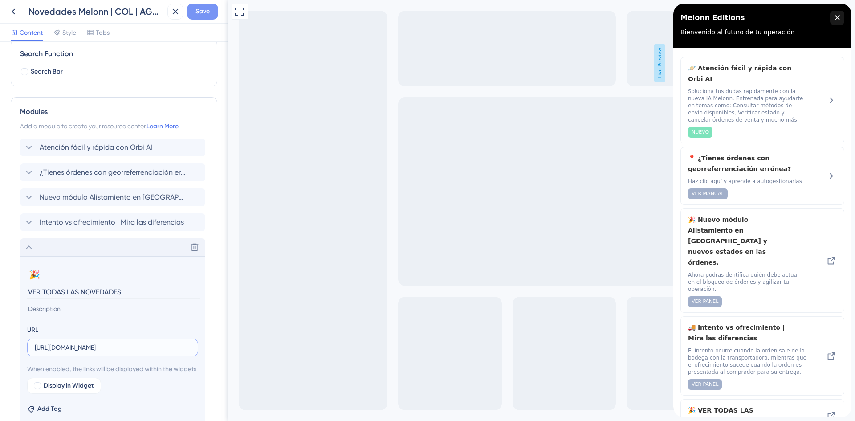
type input "[URL][DOMAIN_NAME]"
click at [195, 5] on button "Save" at bounding box center [202, 12] width 31 height 16
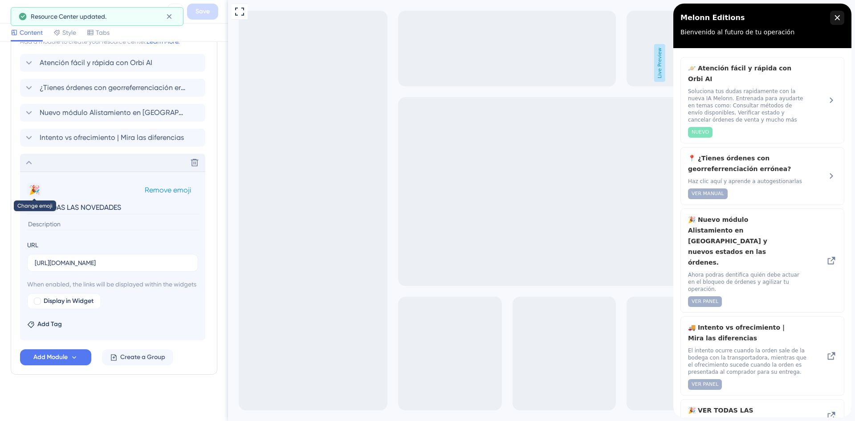
click at [34, 183] on button "🎉" at bounding box center [34, 190] width 14 height 14
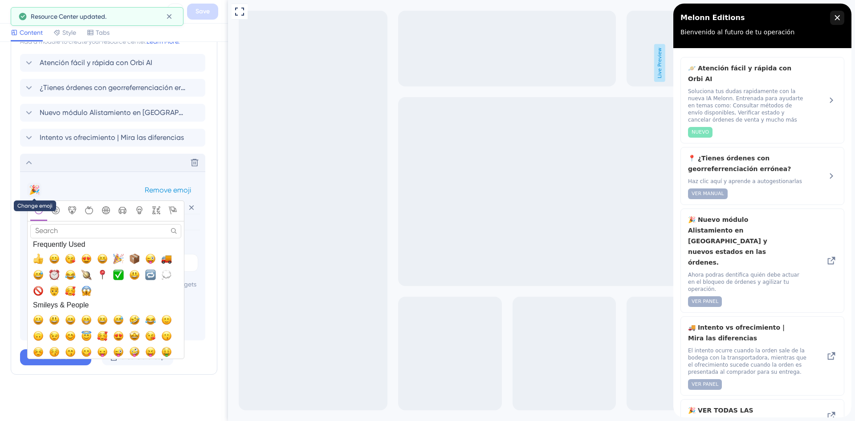
click at [34, 183] on button "🎉" at bounding box center [34, 190] width 14 height 14
click at [80, 183] on div "🎉 Change emoji Remove emoji" at bounding box center [112, 190] width 171 height 14
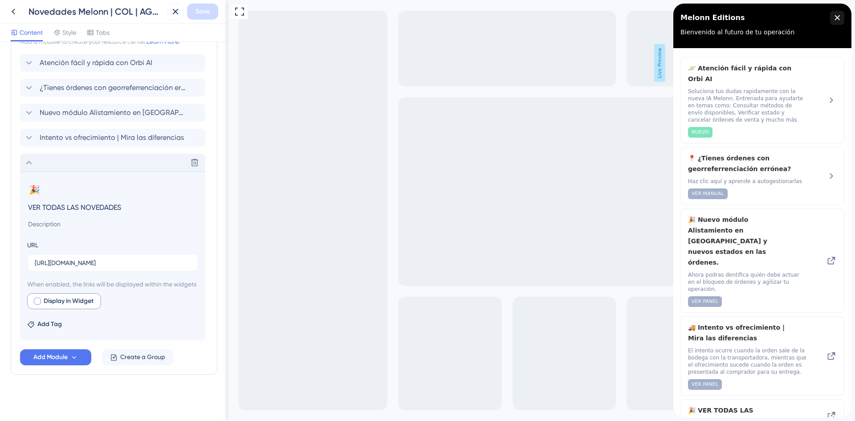
click at [82, 302] on span "Display in Widget" at bounding box center [69, 301] width 50 height 11
click at [94, 302] on span "Display in Widget" at bounding box center [69, 301] width 50 height 11
checkbox input "true"
click at [126, 302] on span "Preview" at bounding box center [136, 301] width 22 height 11
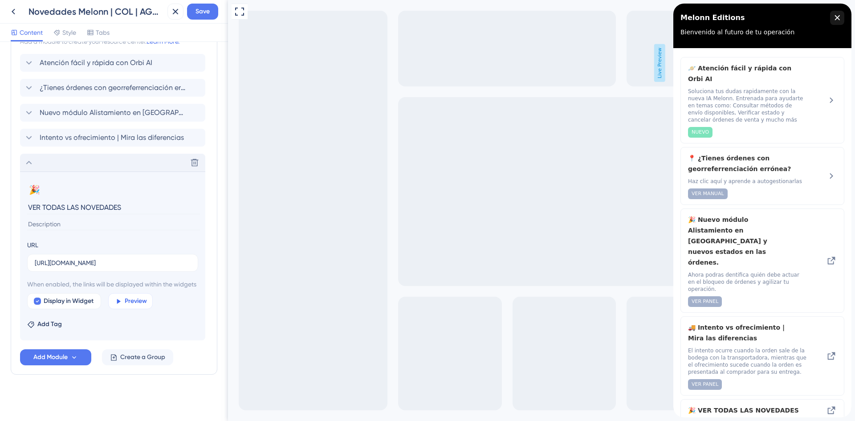
click at [134, 300] on span "Preview" at bounding box center [136, 301] width 22 height 11
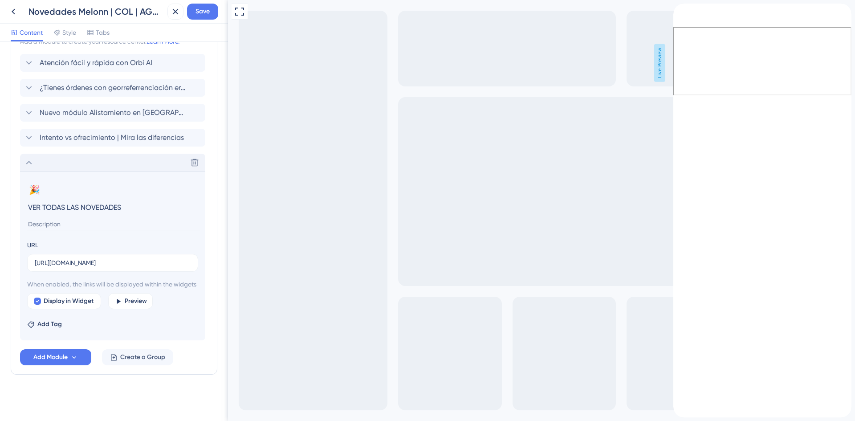
click at [681, 11] on icon "back to header" at bounding box center [676, 7] width 7 height 7
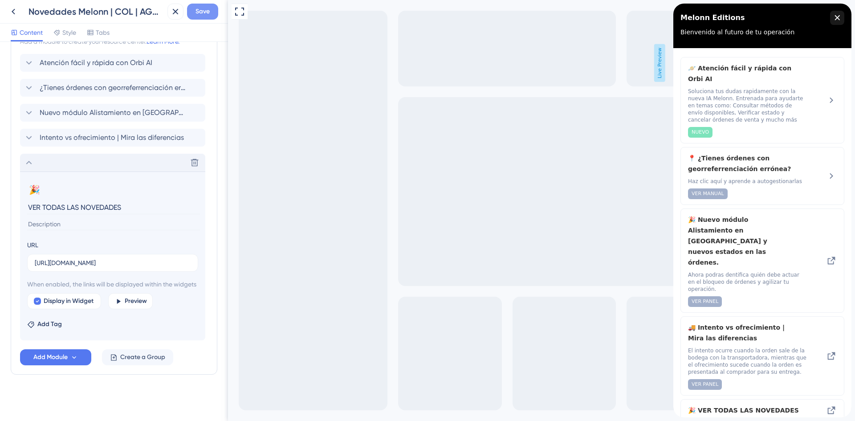
click at [197, 4] on button "Save" at bounding box center [202, 12] width 31 height 16
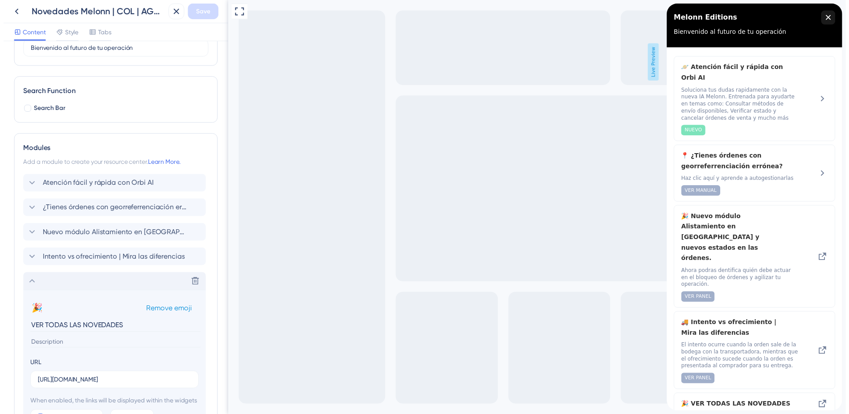
scroll to position [0, 0]
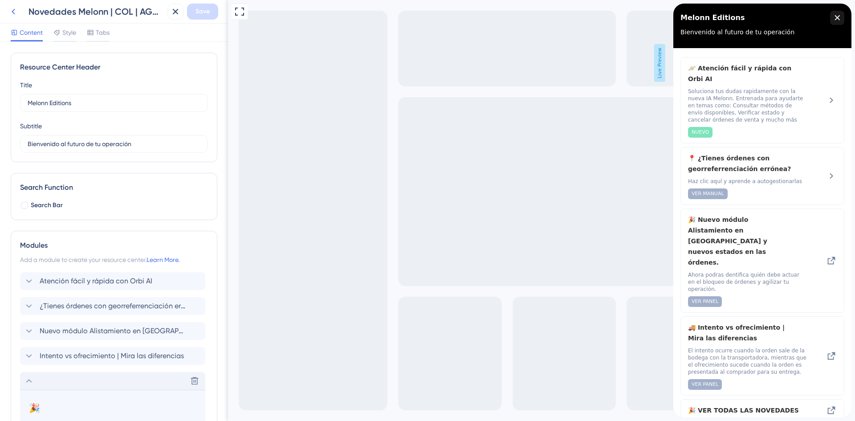
click at [12, 6] on icon at bounding box center [13, 11] width 11 height 11
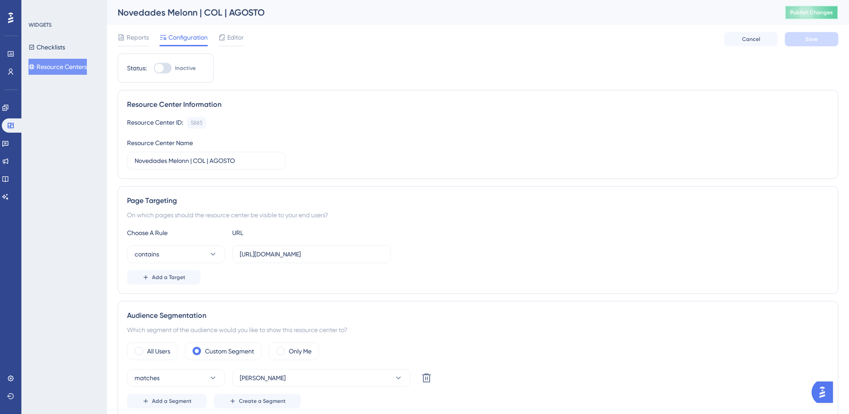
click at [814, 12] on span "Publish Changes" at bounding box center [811, 12] width 43 height 7
click at [54, 68] on button "Resource Centers" at bounding box center [58, 67] width 58 height 16
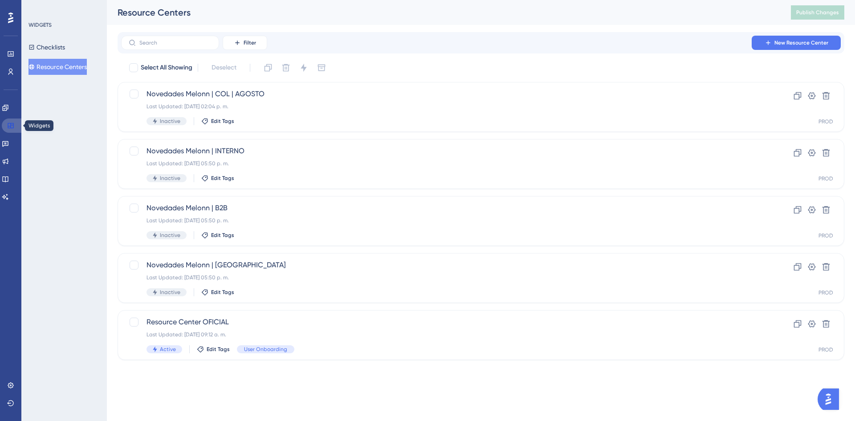
click at [8, 120] on link at bounding box center [12, 125] width 21 height 14
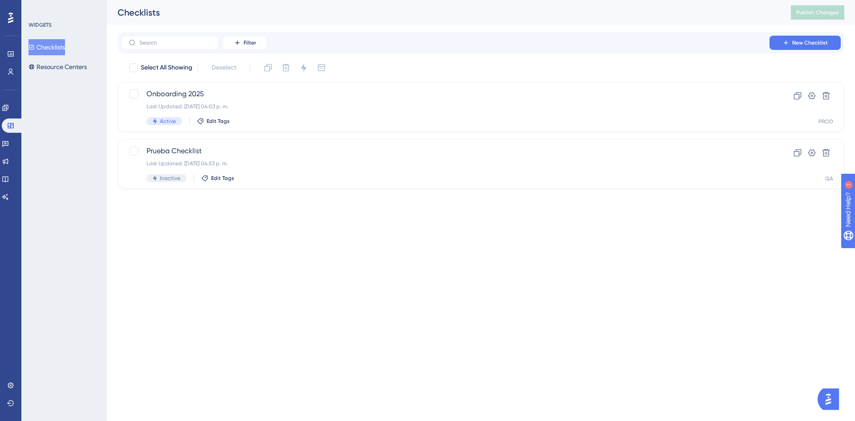
click at [57, 54] on button "Checklists" at bounding box center [47, 47] width 37 height 16
click at [61, 69] on button "Resource Centers" at bounding box center [58, 67] width 58 height 16
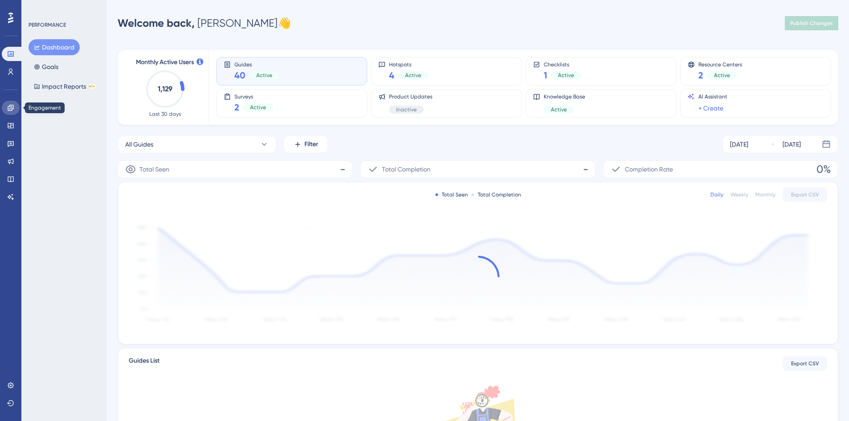
click at [11, 106] on icon at bounding box center [10, 107] width 7 height 7
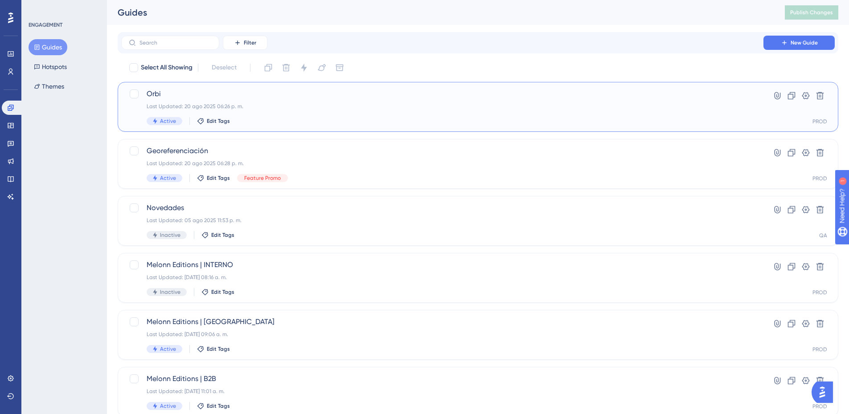
click at [297, 112] on div "Orbi Last Updated: [DATE] 06:26 p. m. Active Edit Tags" at bounding box center [442, 107] width 591 height 37
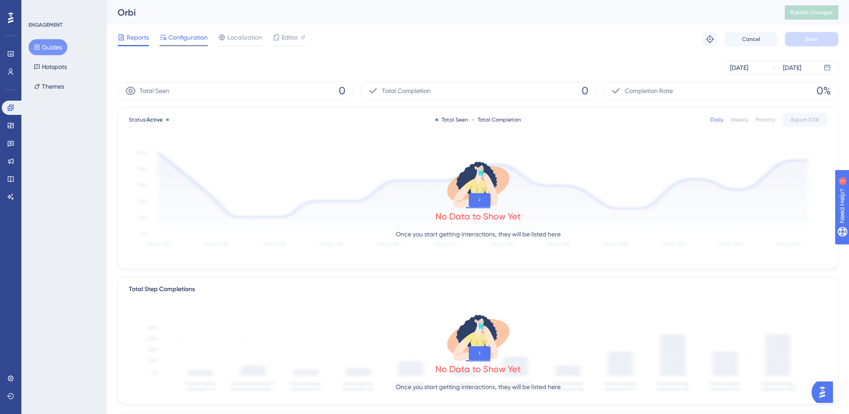
click at [197, 40] on span "Configuration" at bounding box center [187, 37] width 39 height 11
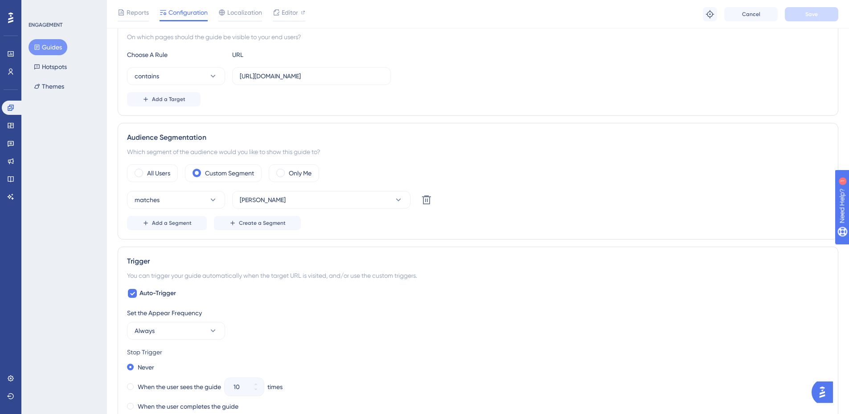
scroll to position [45, 0]
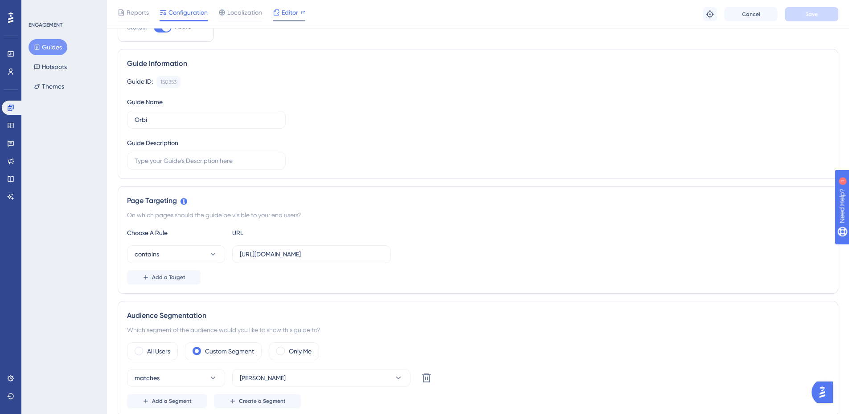
click at [286, 7] on span "Editor" at bounding box center [289, 12] width 16 height 11
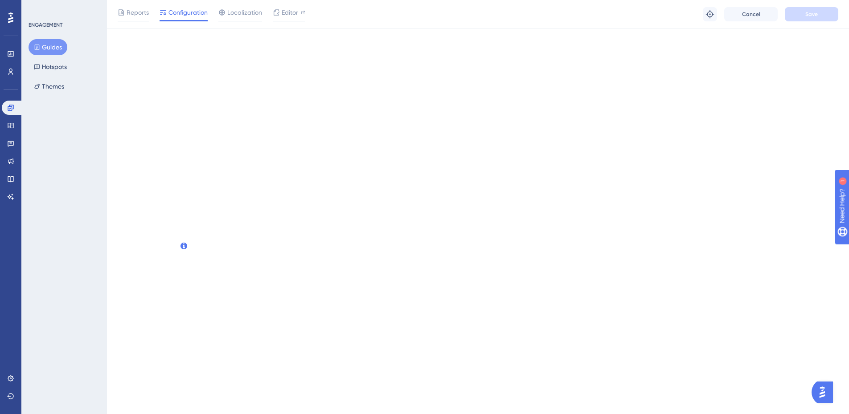
scroll to position [0, 0]
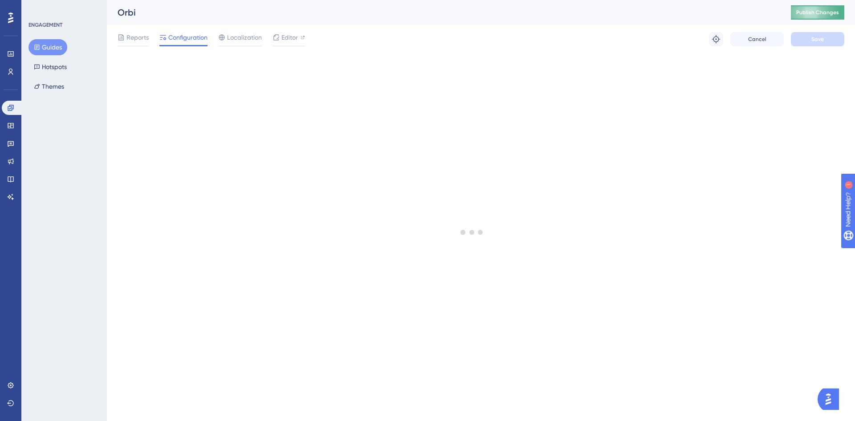
click at [813, 8] on button "Publish Changes" at bounding box center [817, 12] width 53 height 14
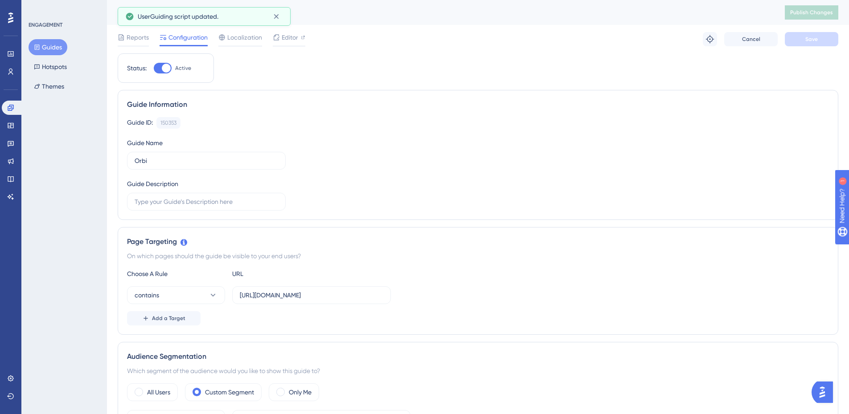
click at [161, 72] on div at bounding box center [163, 68] width 18 height 11
click at [154, 69] on input "Active" at bounding box center [153, 68] width 0 height 0
click at [823, 38] on button "Save" at bounding box center [810, 39] width 53 height 14
click at [820, 15] on span "Publish Changes" at bounding box center [811, 12] width 43 height 7
click at [165, 65] on div at bounding box center [163, 68] width 18 height 11
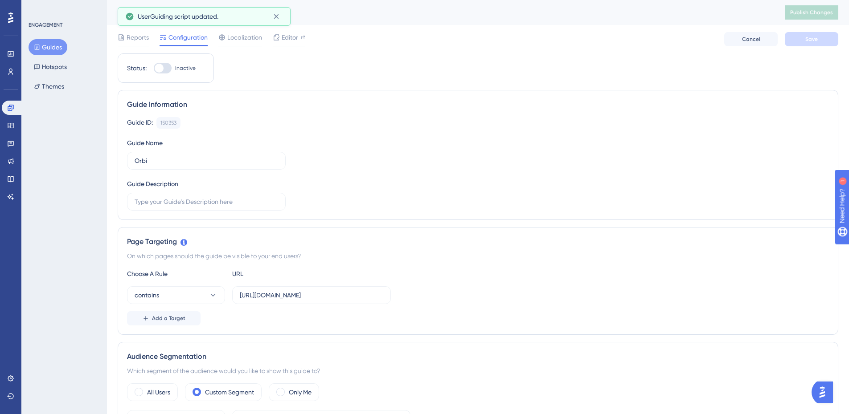
click at [154, 68] on input "Inactive" at bounding box center [153, 68] width 0 height 0
checkbox input "true"
click at [802, 42] on button "Save" at bounding box center [810, 39] width 53 height 14
click at [803, 13] on span "Publish Changes" at bounding box center [811, 12] width 43 height 7
